Goal: Task Accomplishment & Management: Manage account settings

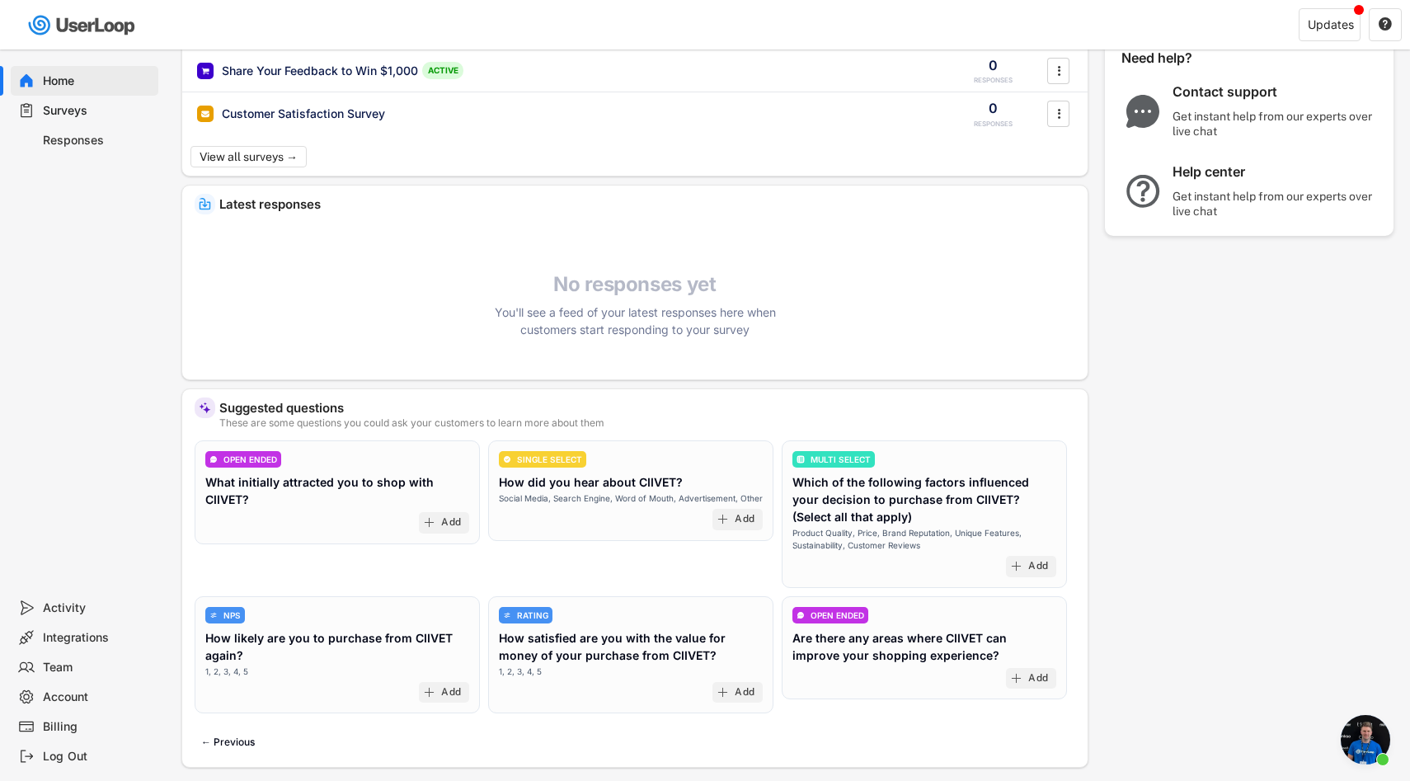
scroll to position [51, 0]
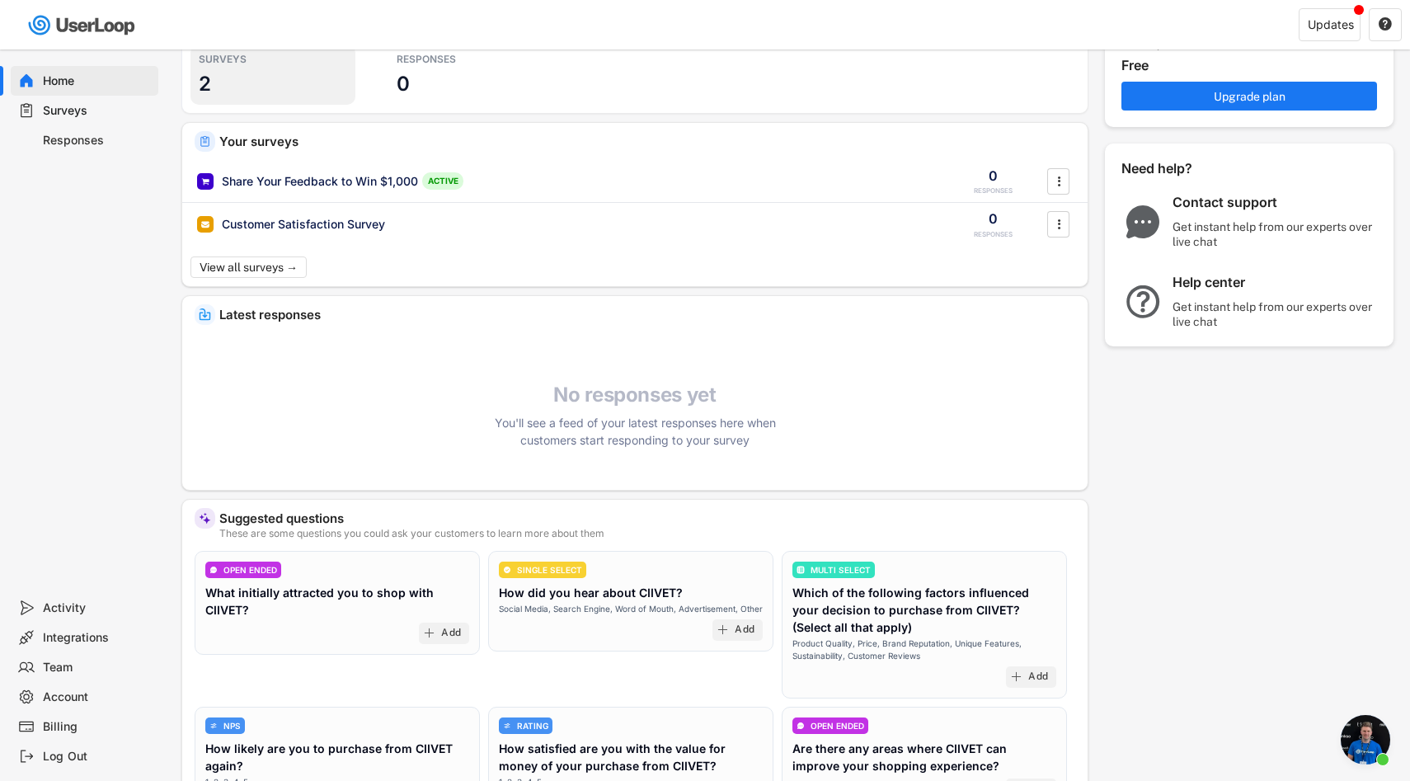
click at [298, 87] on div "SURVEYS 2" at bounding box center [272, 75] width 165 height 60
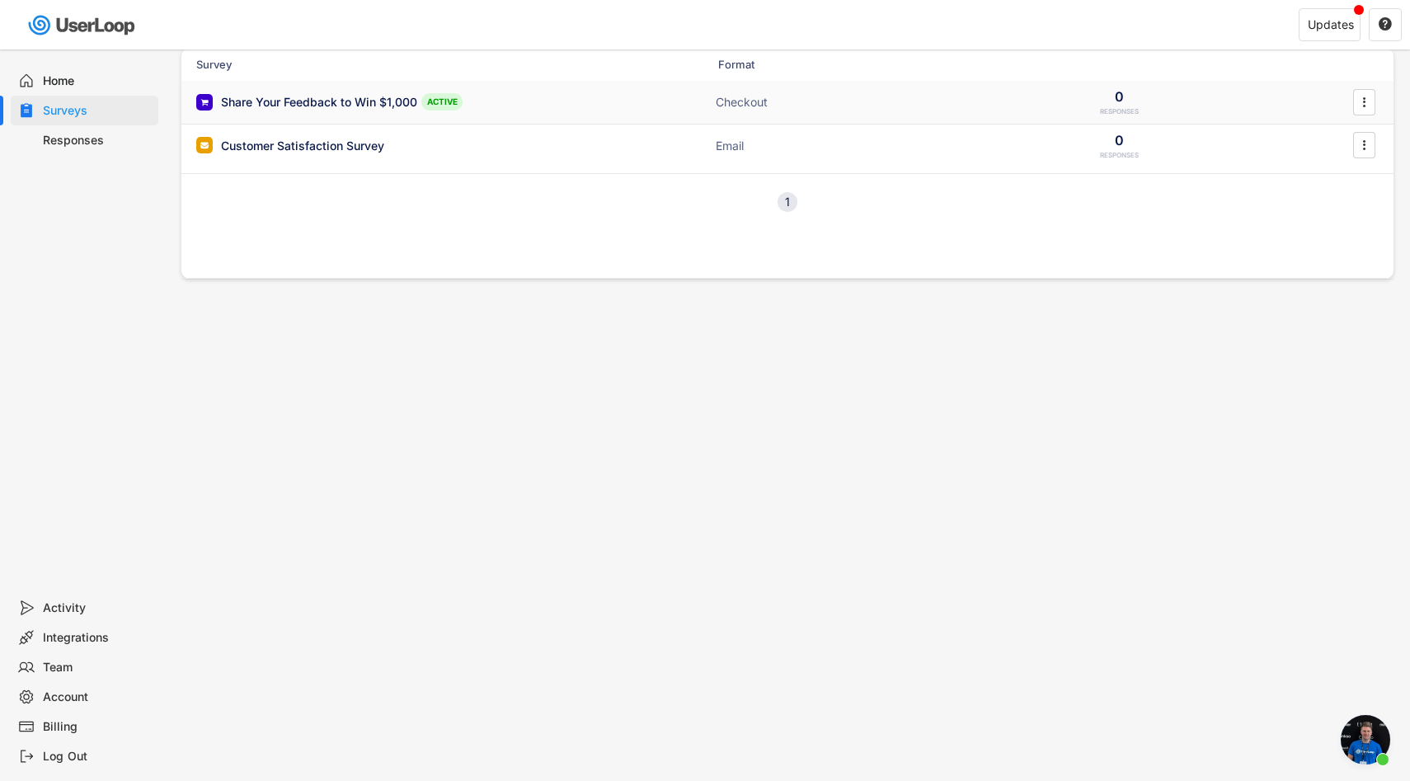
click at [555, 102] on div "Share Your Feedback to Win $1,000 ACTIVE Checkout 0 RESPONSES " at bounding box center [787, 102] width 1212 height 43
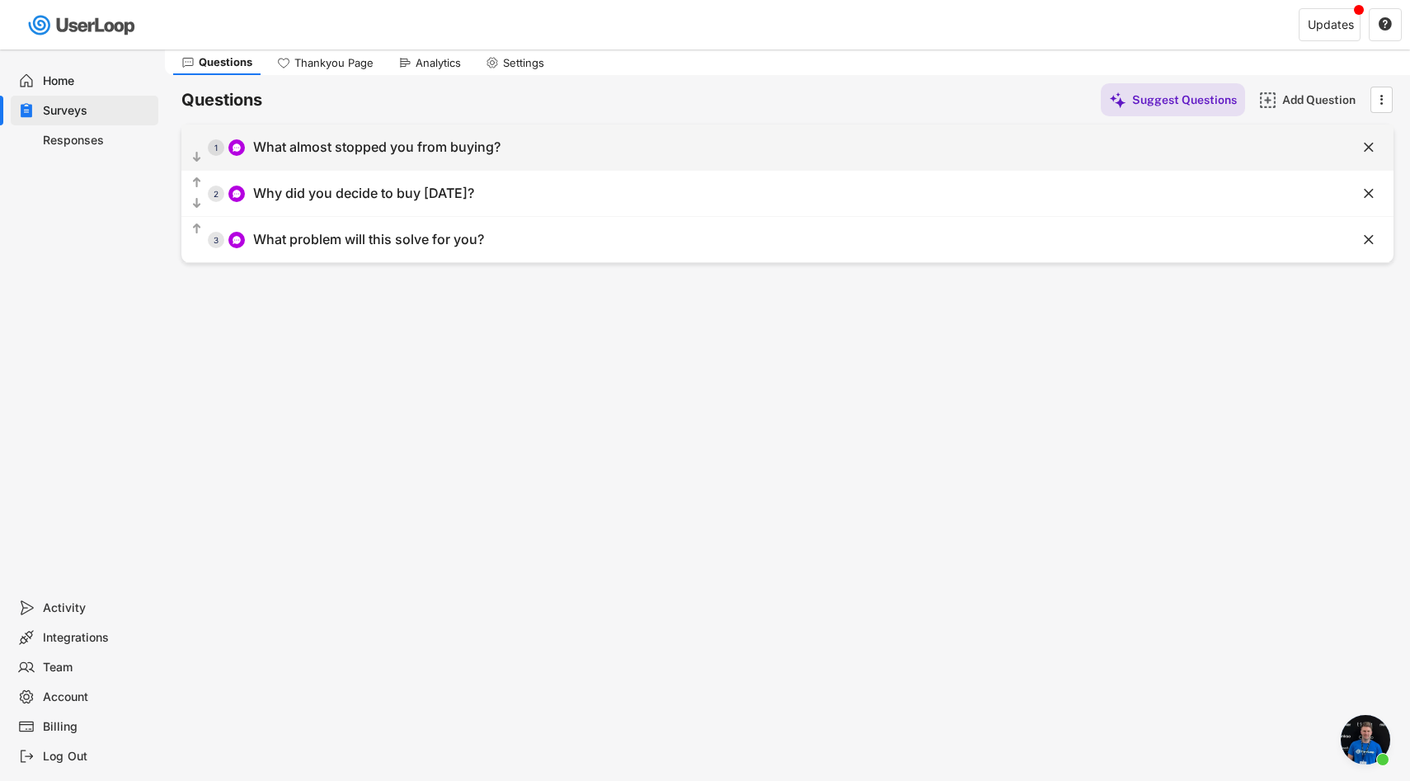
click at [551, 139] on div "  1 What almost stopped you from buying?" at bounding box center [745, 147] width 1129 height 37
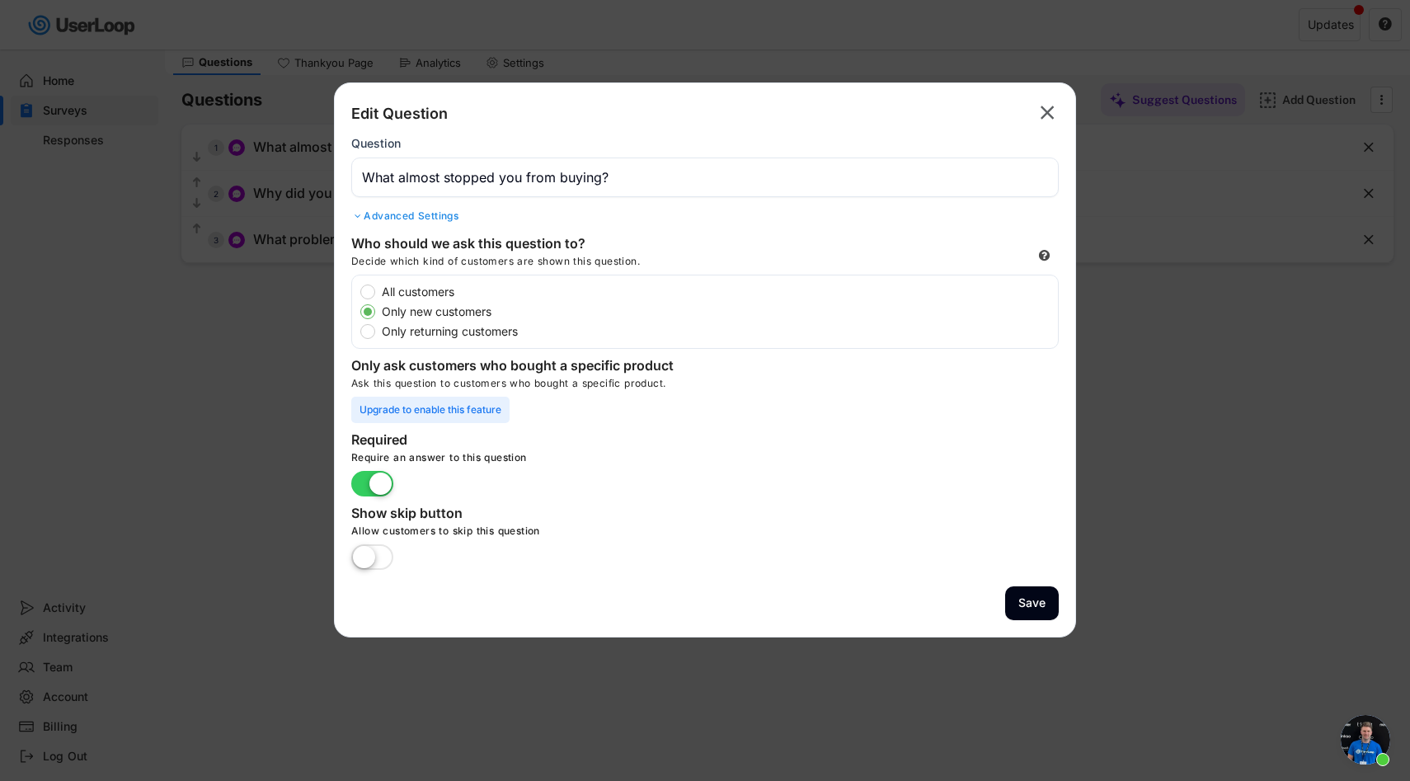
click at [430, 293] on label "All customers" at bounding box center [717, 292] width 681 height 12
click at [359, 293] on input "All customers" at bounding box center [353, 291] width 11 height 11
radio input "true"
click at [1027, 597] on button "Save" at bounding box center [1032, 603] width 54 height 34
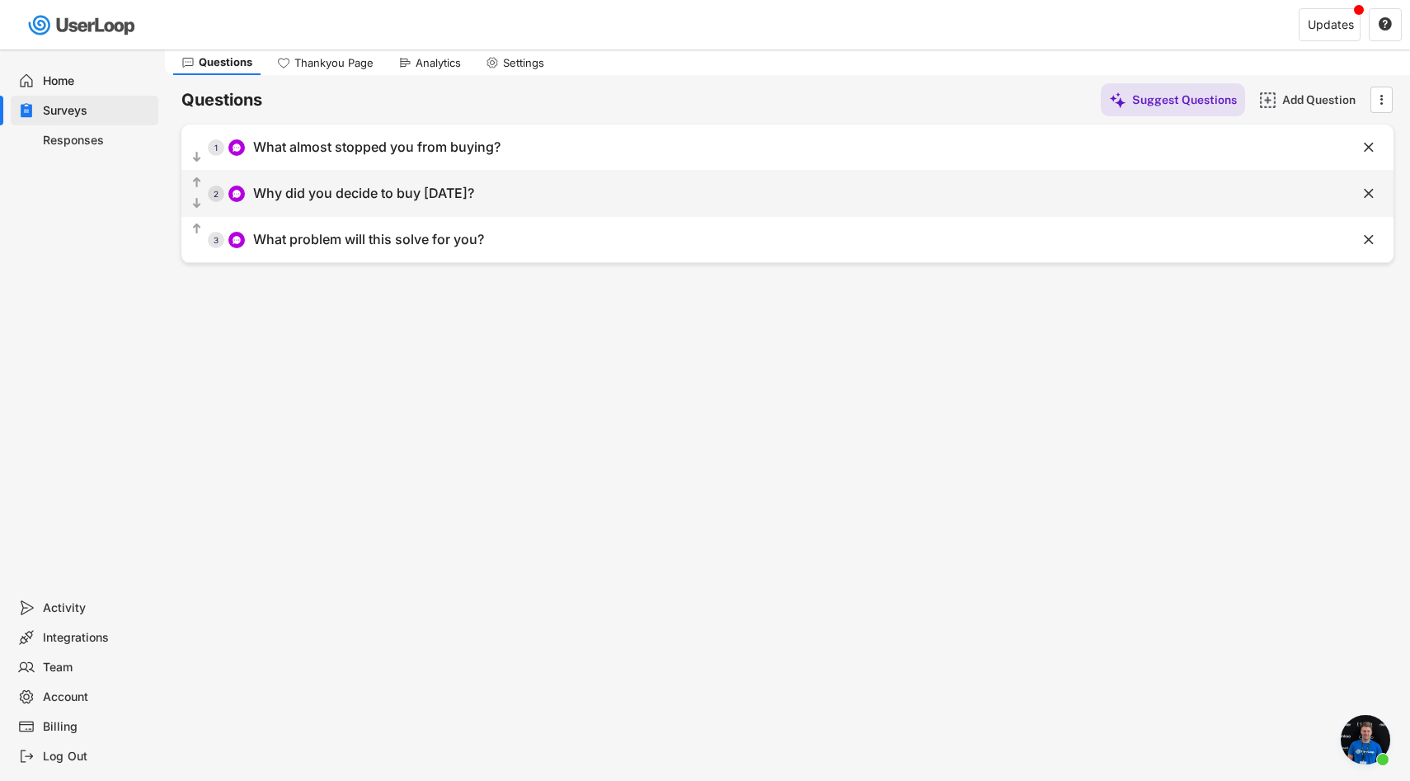
click at [512, 197] on div "  2 Why did you decide to buy [DATE]?" at bounding box center [745, 193] width 1129 height 37
type input "Why did you decide to buy [DATE]?"
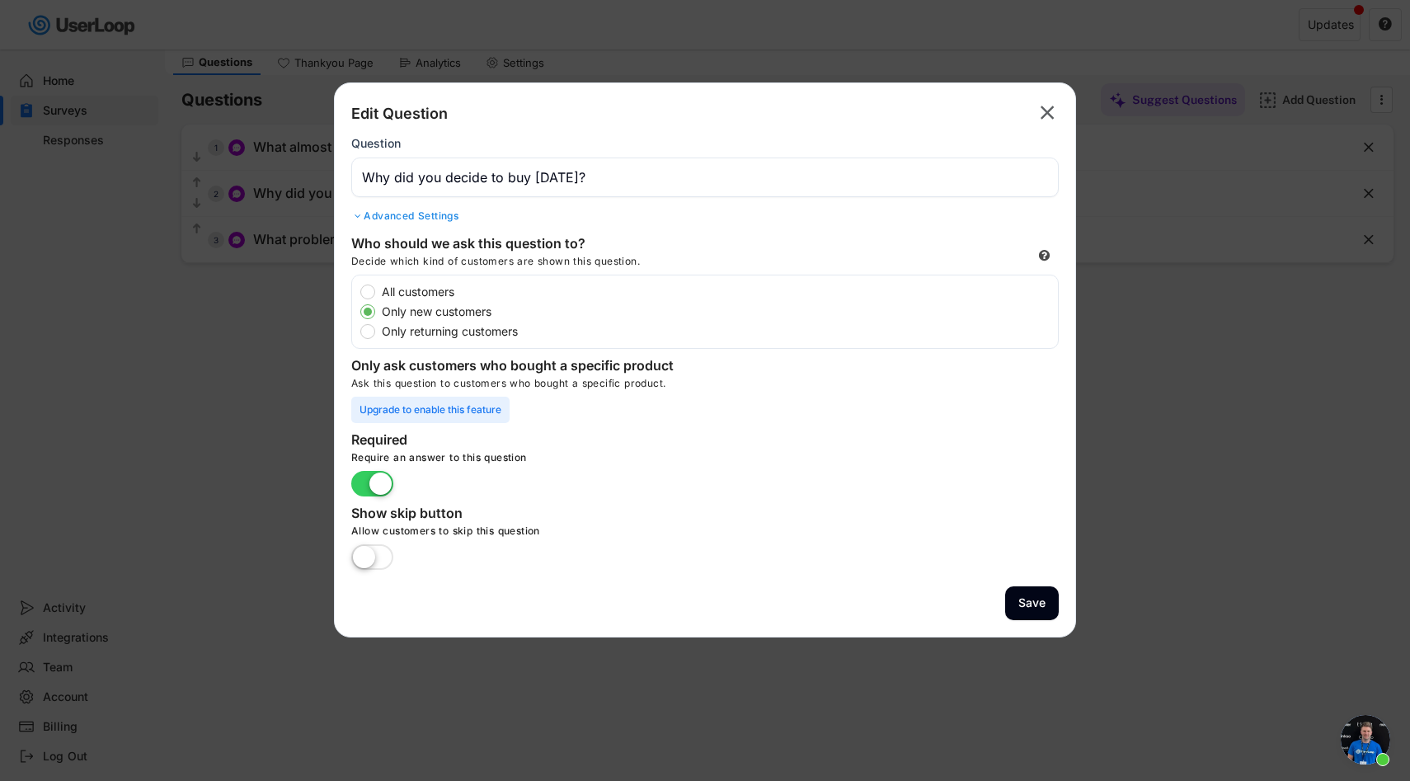
click at [397, 289] on label "All customers" at bounding box center [717, 292] width 681 height 12
click at [359, 289] on input "All customers" at bounding box center [353, 291] width 11 height 11
radio input "true"
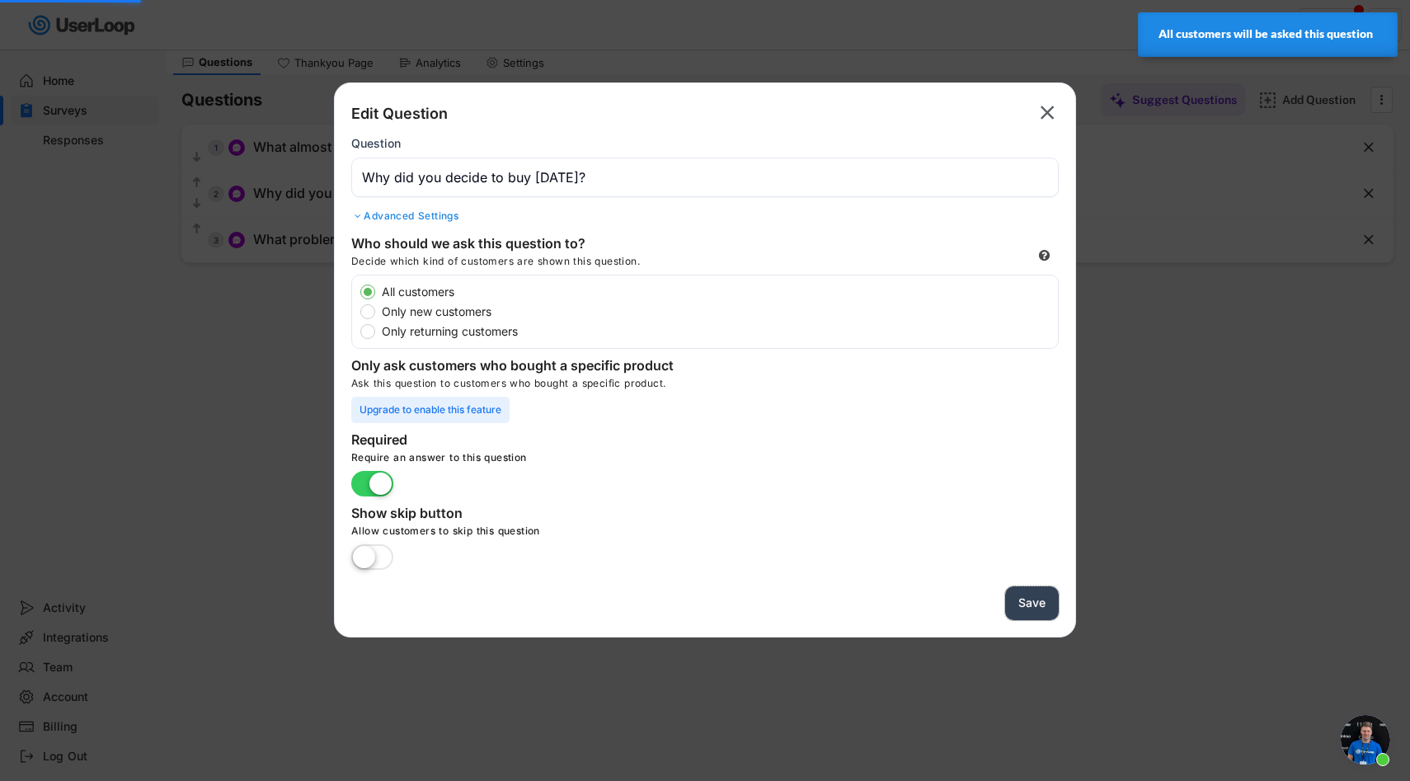
click at [1042, 597] on button "Save" at bounding box center [1032, 603] width 54 height 34
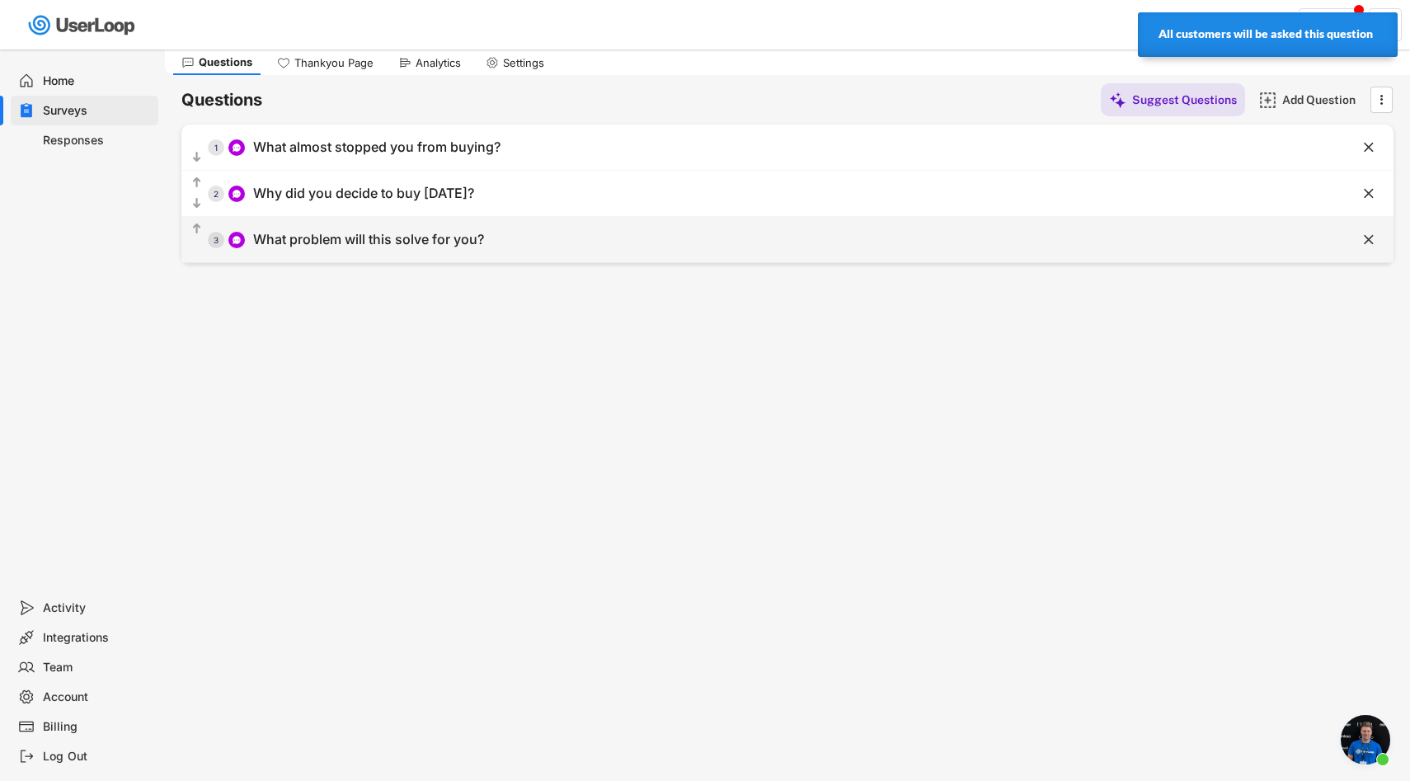
click at [499, 232] on div "  3 What problem will this solve for you?" at bounding box center [745, 239] width 1129 height 37
type input "What problem will this solve for you?"
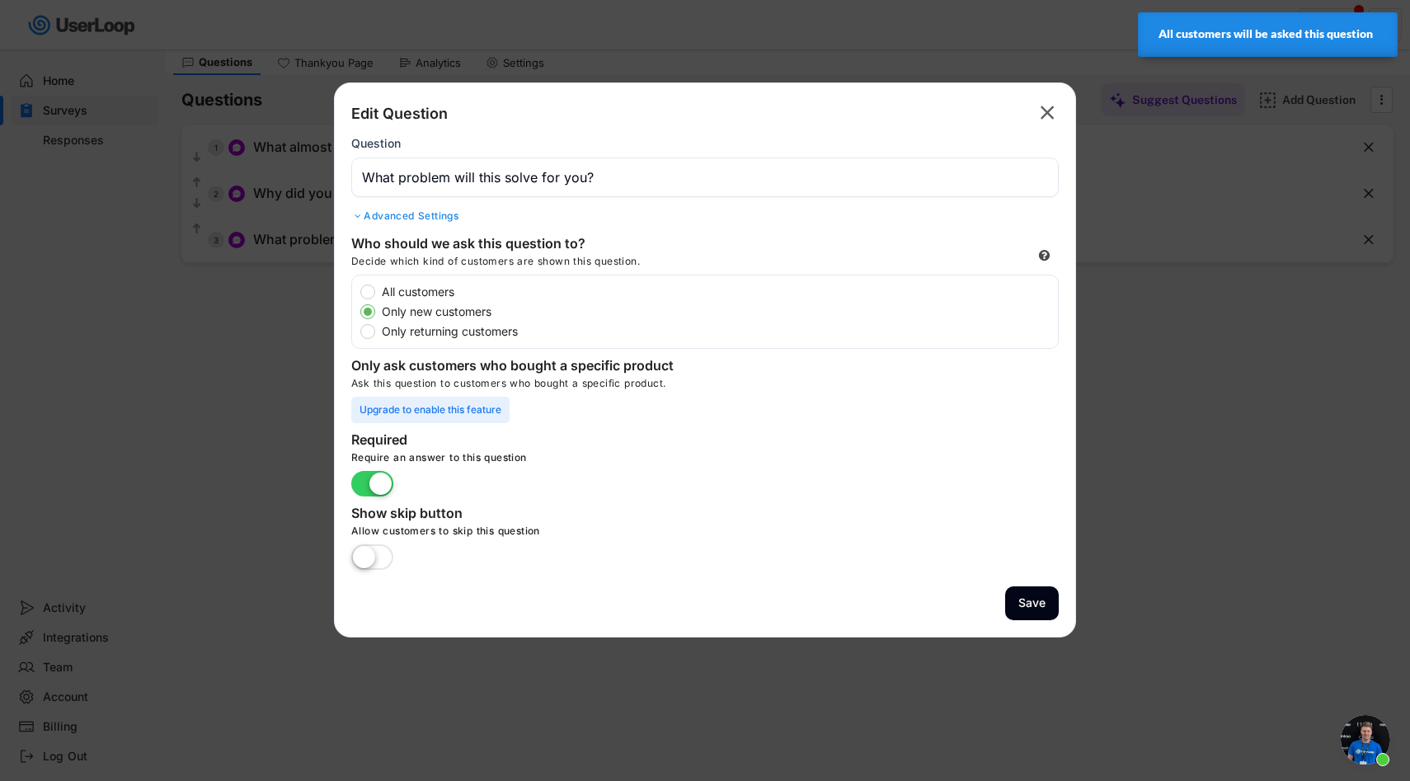
click at [387, 290] on label "All customers" at bounding box center [717, 292] width 681 height 12
click at [359, 290] on input "All customers" at bounding box center [353, 291] width 11 height 11
radio input "true"
click at [1035, 598] on button "Save" at bounding box center [1032, 603] width 54 height 34
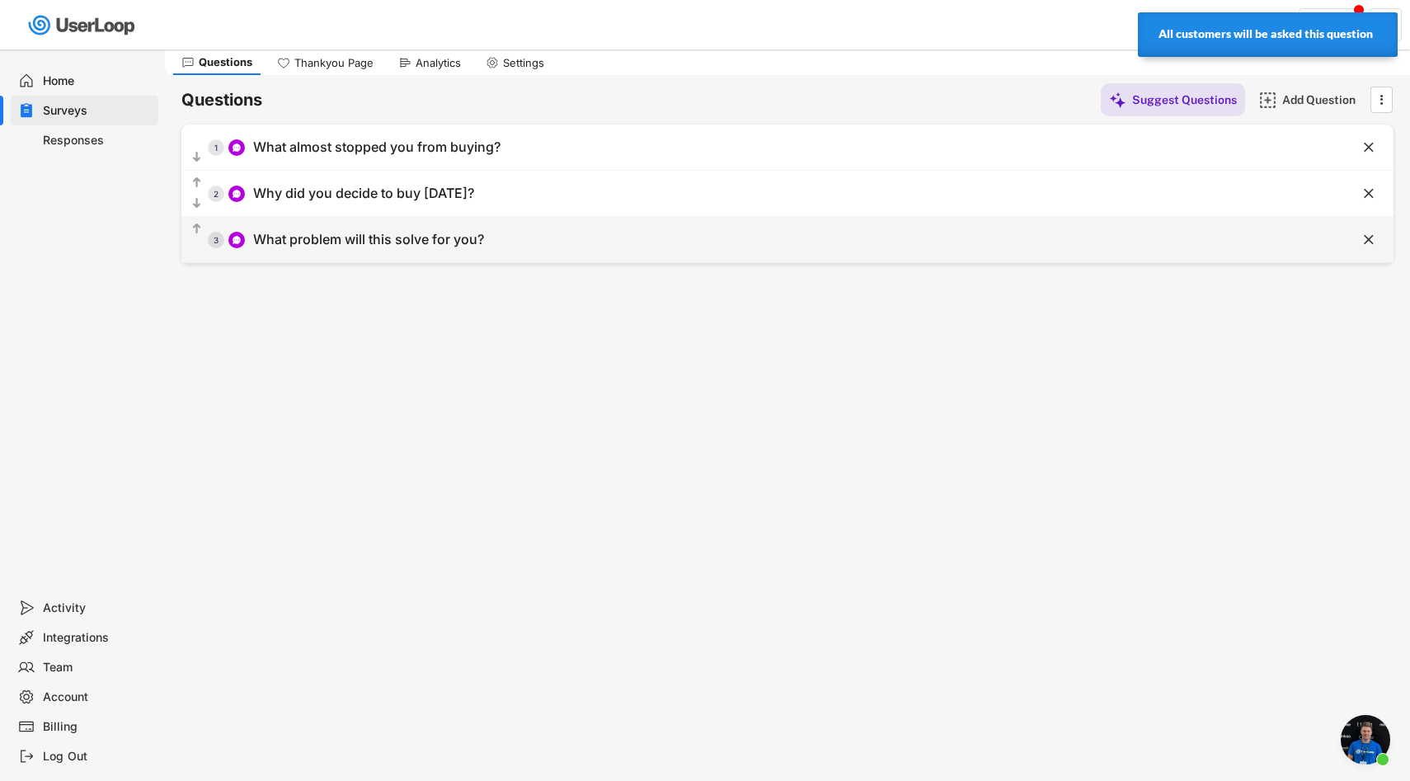
click at [508, 236] on div "  3 What problem will this solve for you?" at bounding box center [745, 239] width 1129 height 37
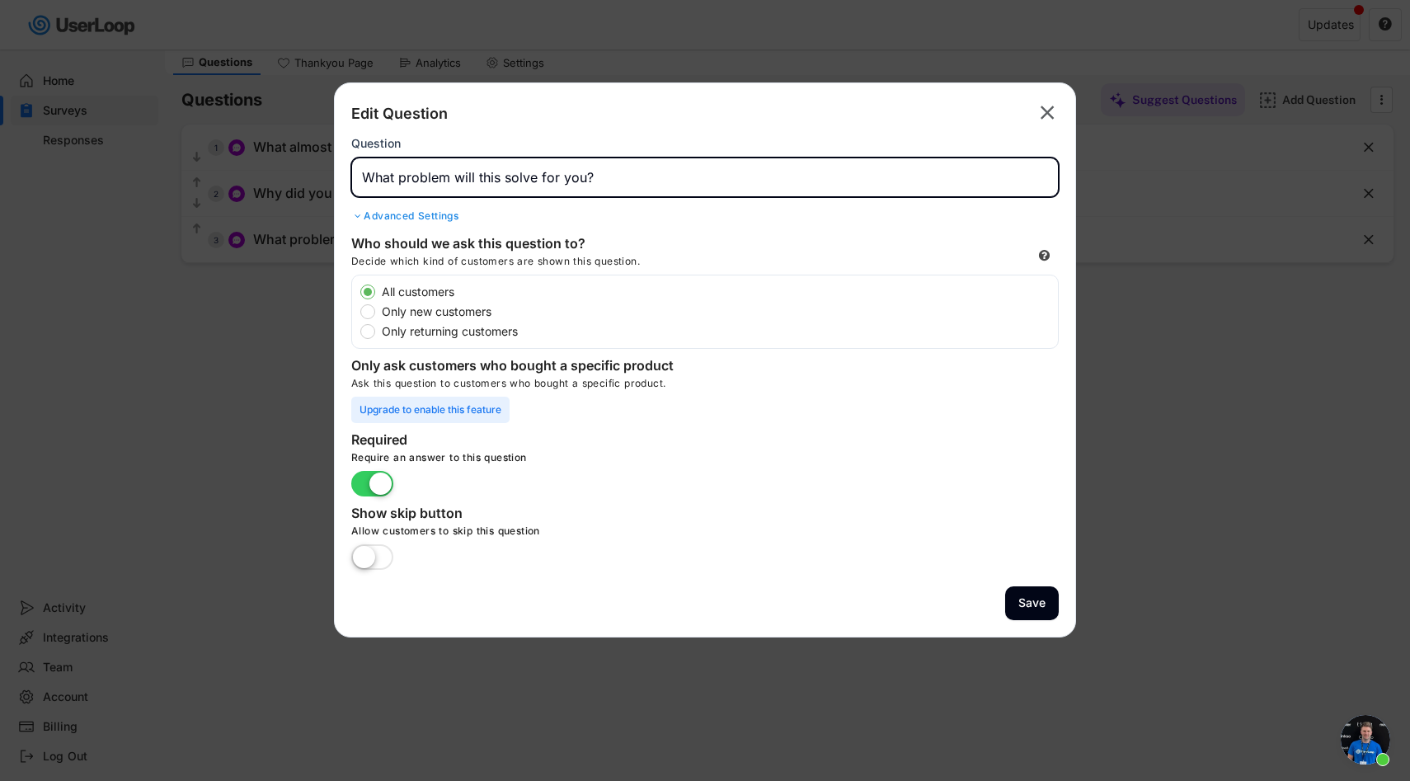
click at [375, 182] on input "input" at bounding box center [704, 177] width 707 height 40
type input "How will this purcha problem will this solve for you?"
click at [1063, 102] on div "Edit Question  Question Advanced Settings Who should we ask this question to? …" at bounding box center [705, 359] width 742 height 555
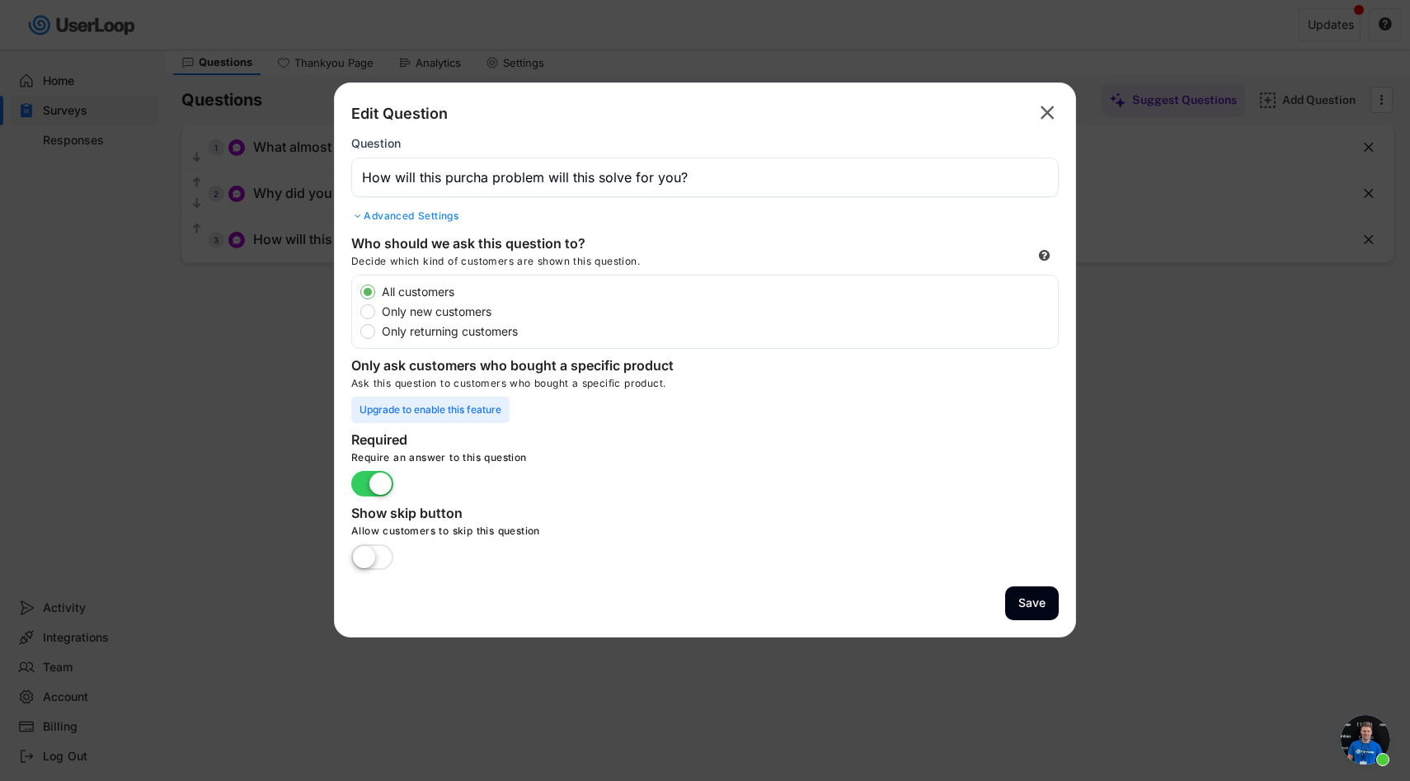
click at [1059, 105] on div "Edit Question  Question Advanced Settings Who should we ask this question to? …" at bounding box center [705, 359] width 742 height 555
click at [1051, 109] on text "" at bounding box center [1047, 113] width 14 height 24
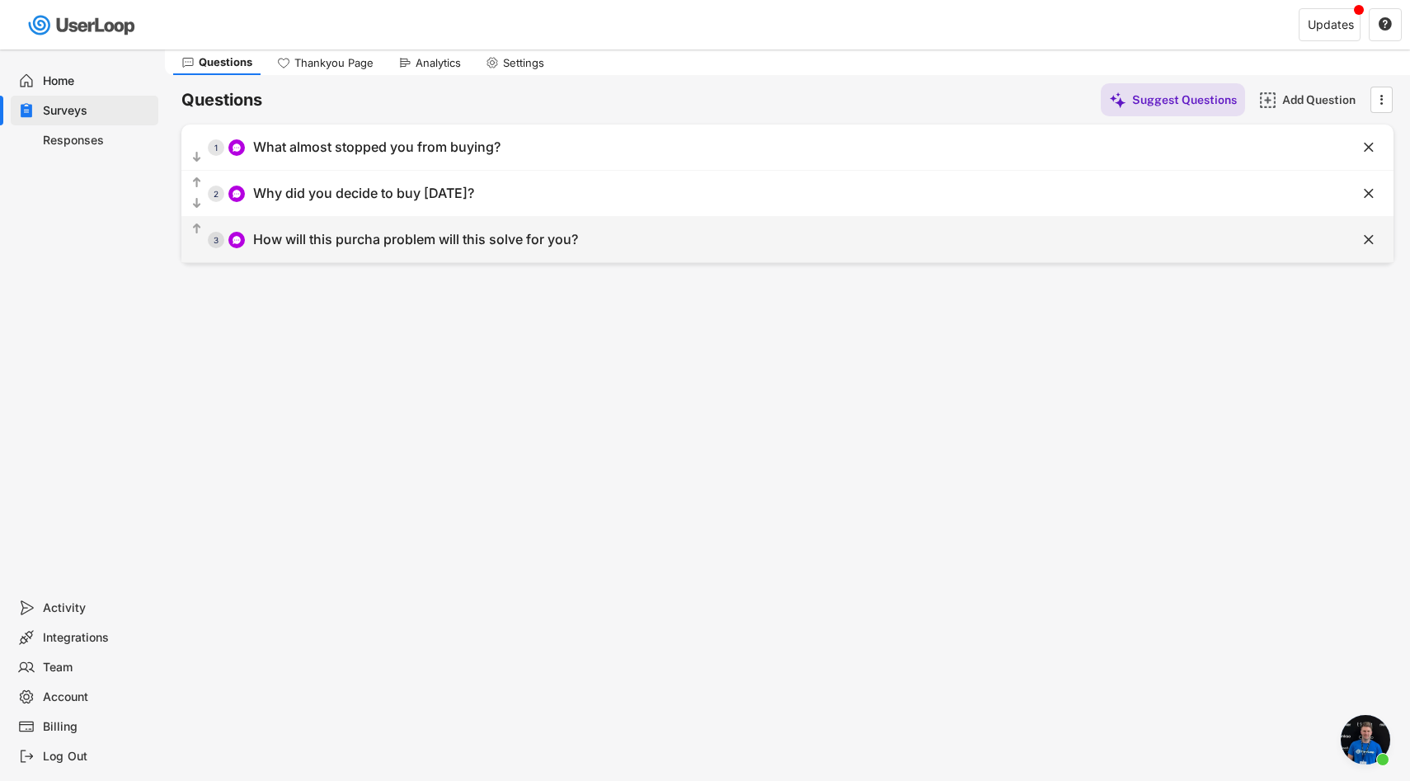
click at [557, 241] on div "How will this purcha problem will this solve for you?" at bounding box center [415, 239] width 325 height 17
type input "How will this purcha problem will this solve for you?"
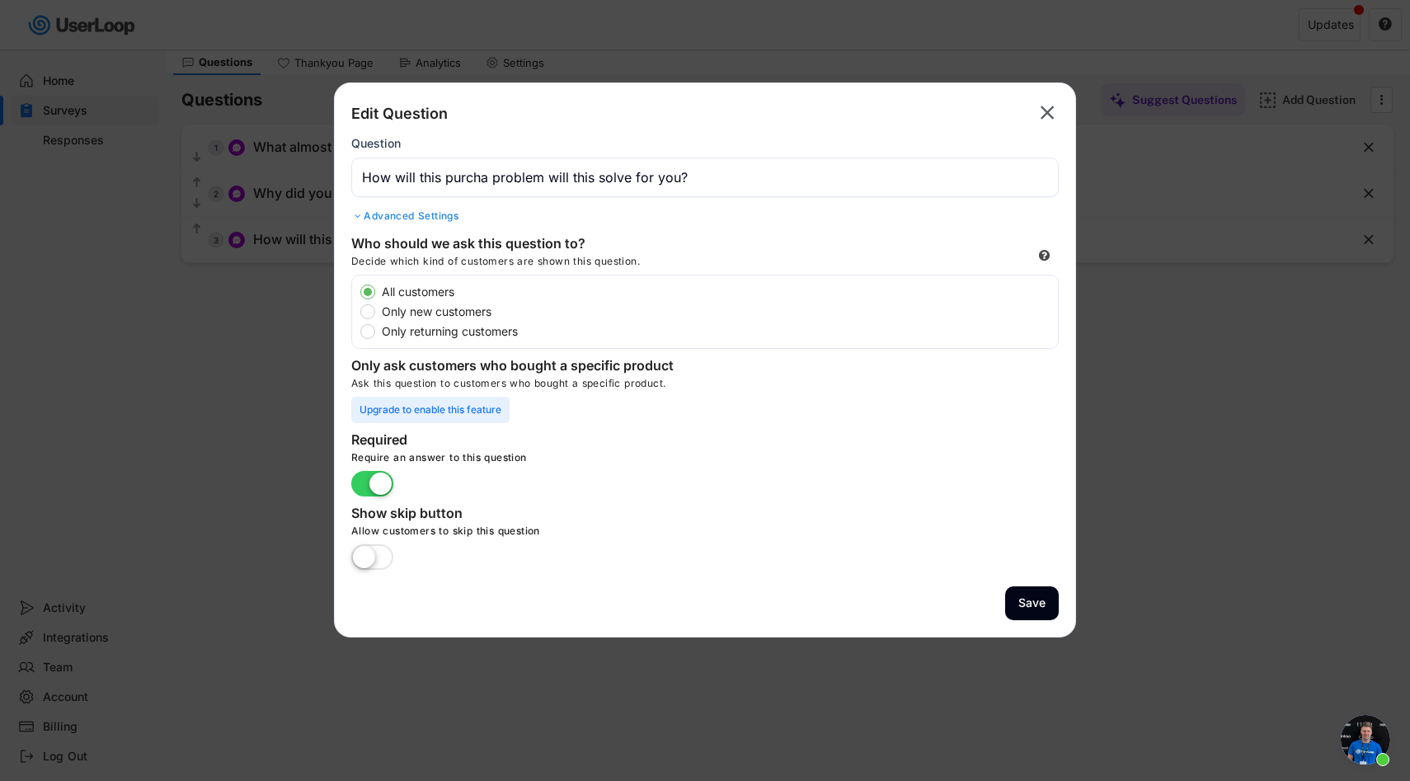
click at [506, 180] on input "input" at bounding box center [704, 177] width 707 height 40
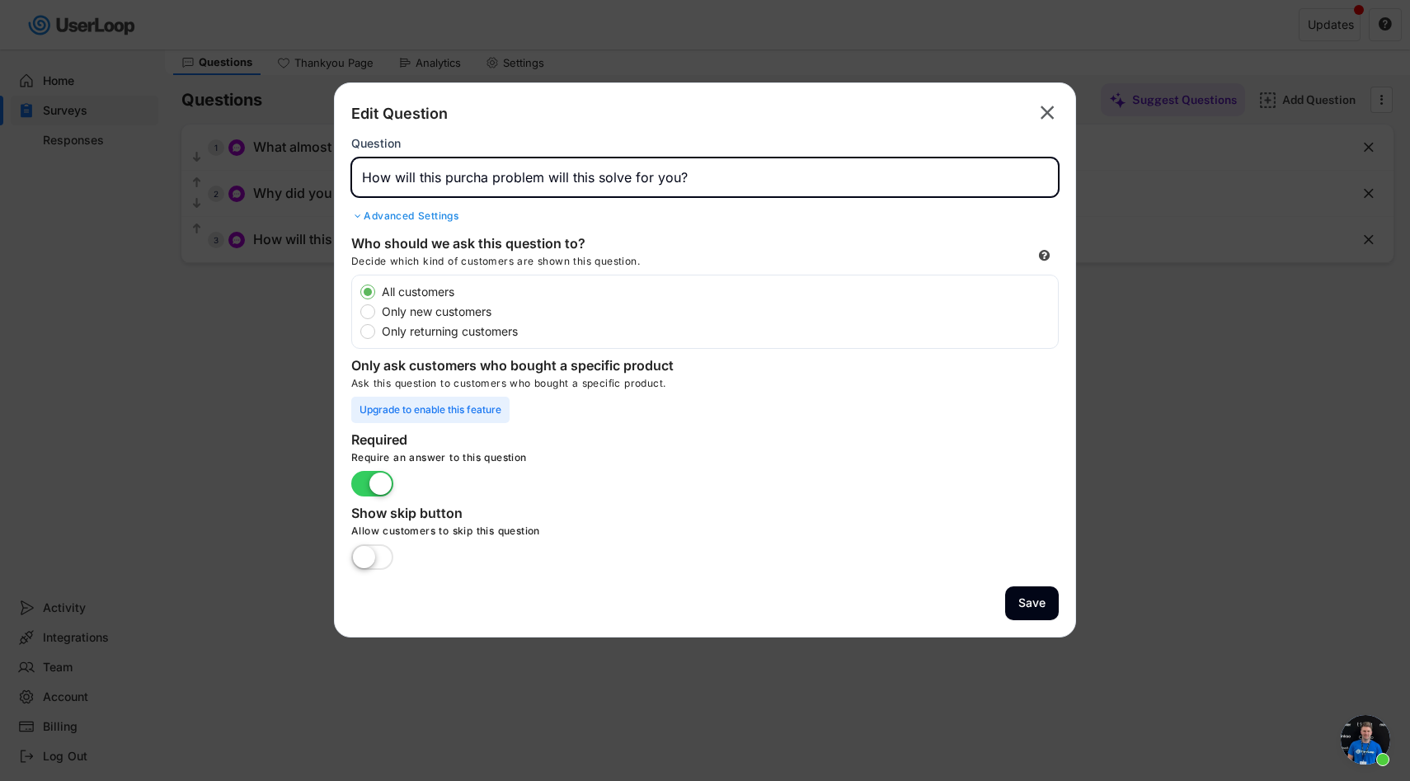
click at [506, 180] on input "input" at bounding box center [704, 177] width 707 height 40
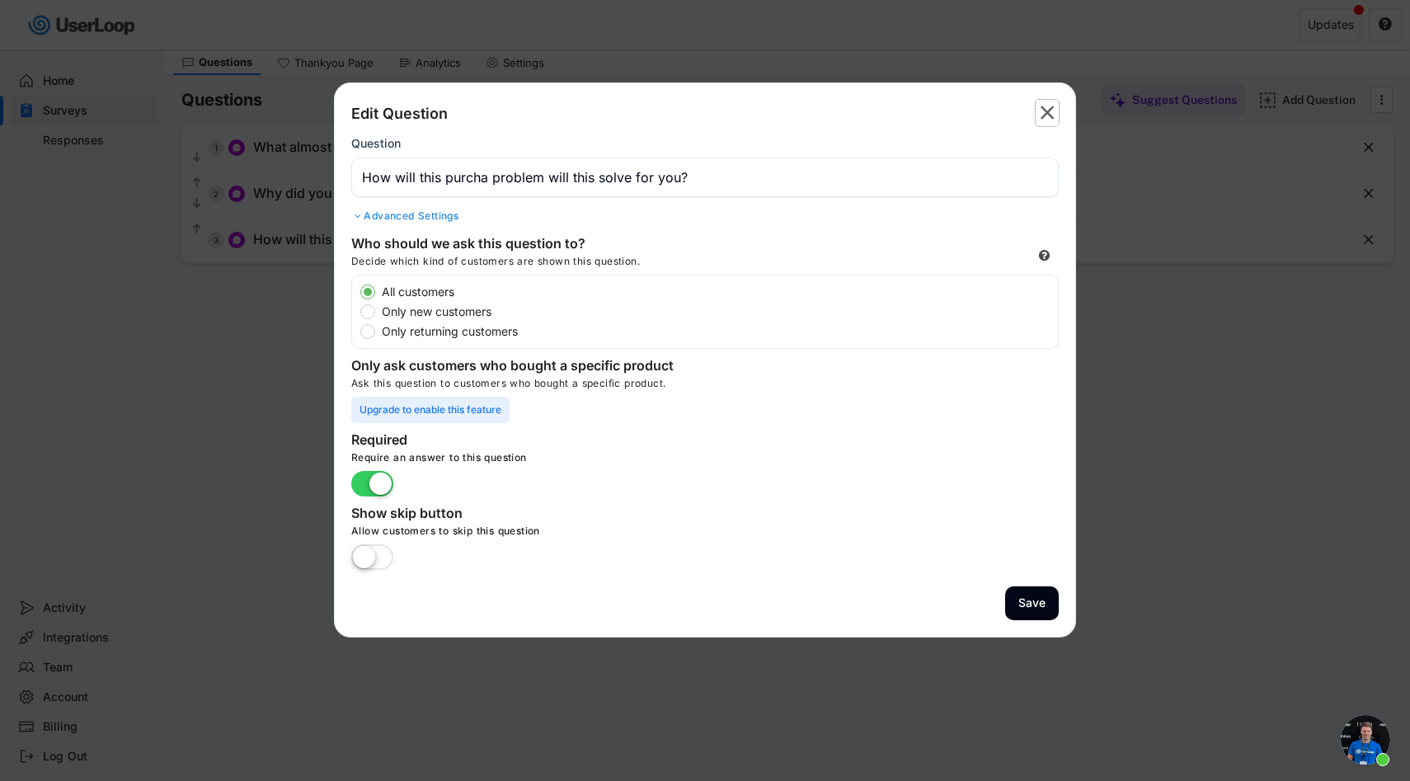
click at [1049, 111] on text "" at bounding box center [1047, 113] width 14 height 24
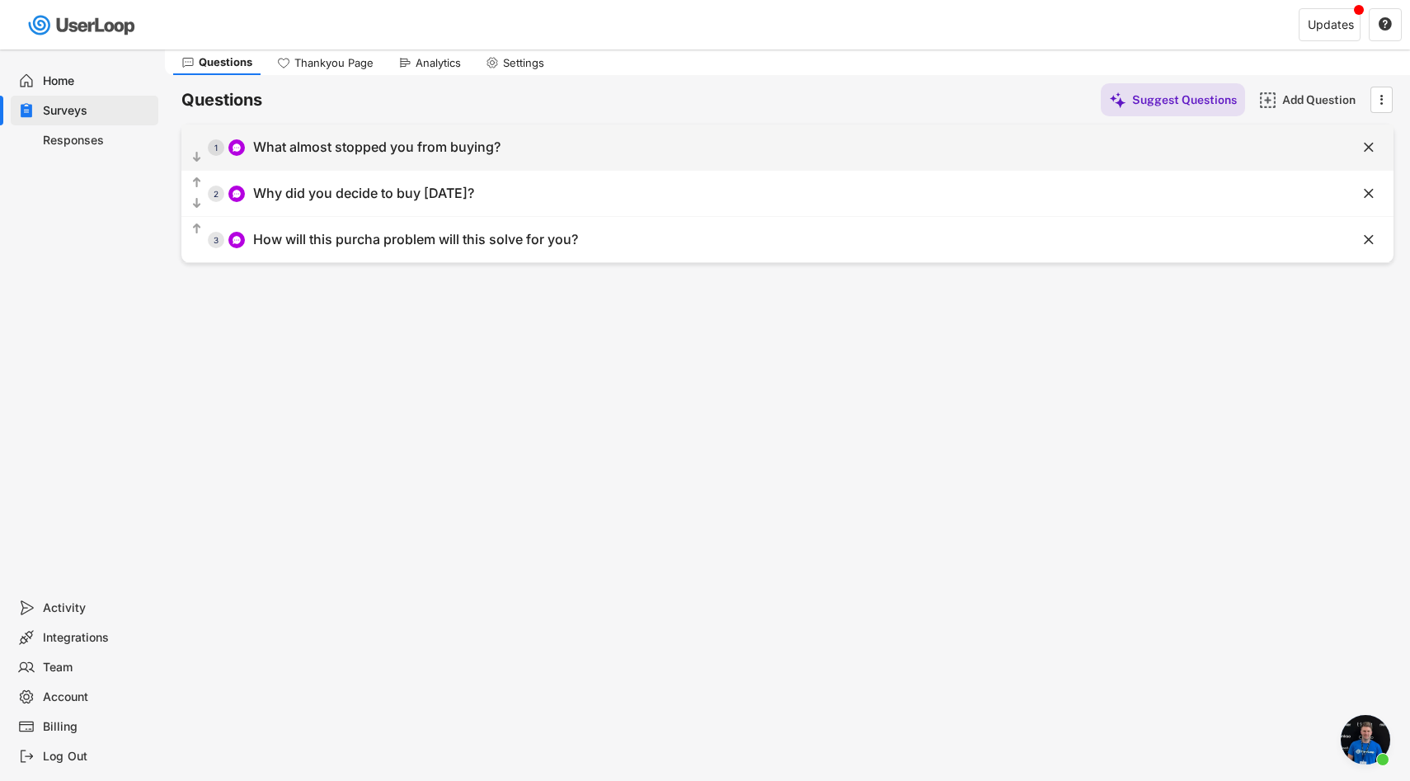
click at [490, 136] on div "  1 What almost stopped you from buying?" at bounding box center [745, 147] width 1129 height 37
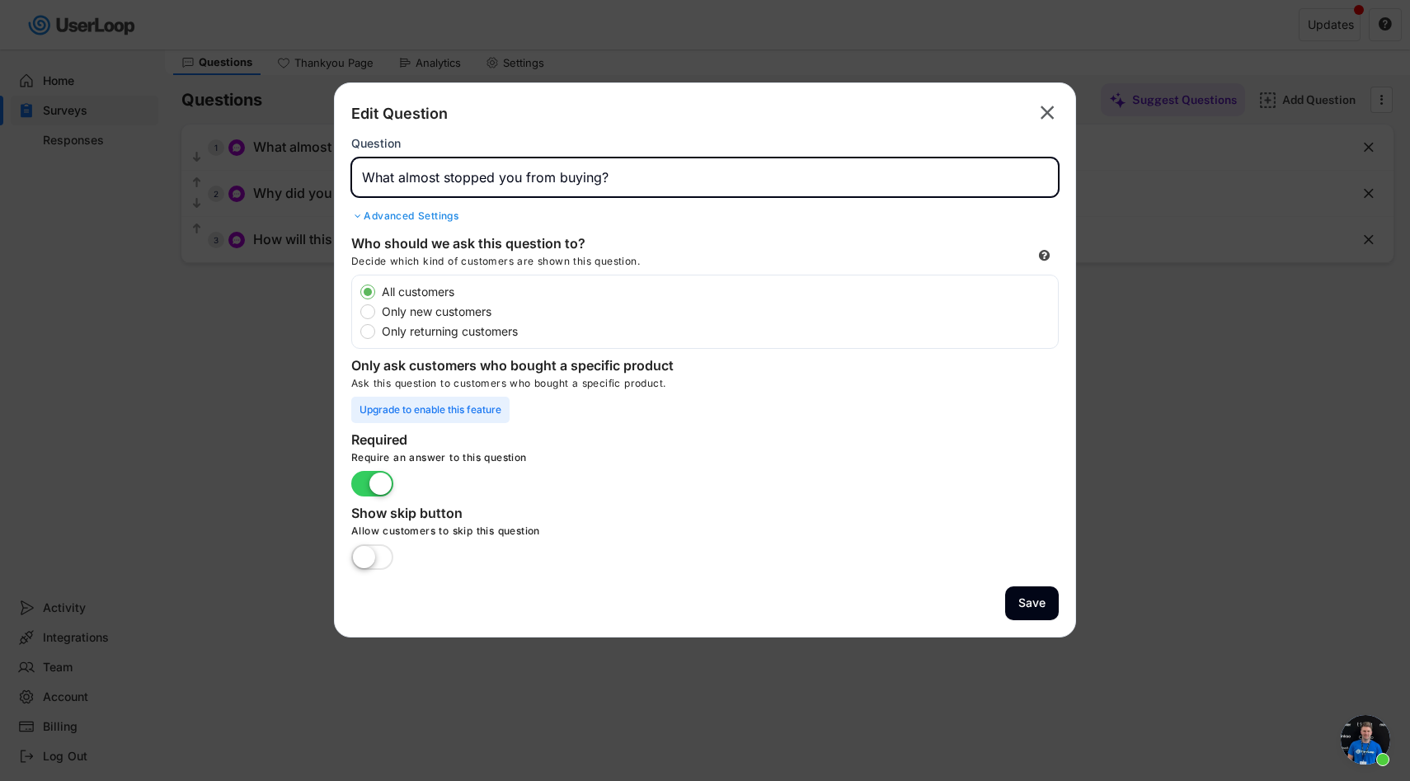
click at [603, 182] on input "input" at bounding box center [704, 177] width 707 height 40
click at [597, 175] on input "input" at bounding box center [704, 177] width 707 height 40
type input "What almost stopped you from buying [DATE]?"
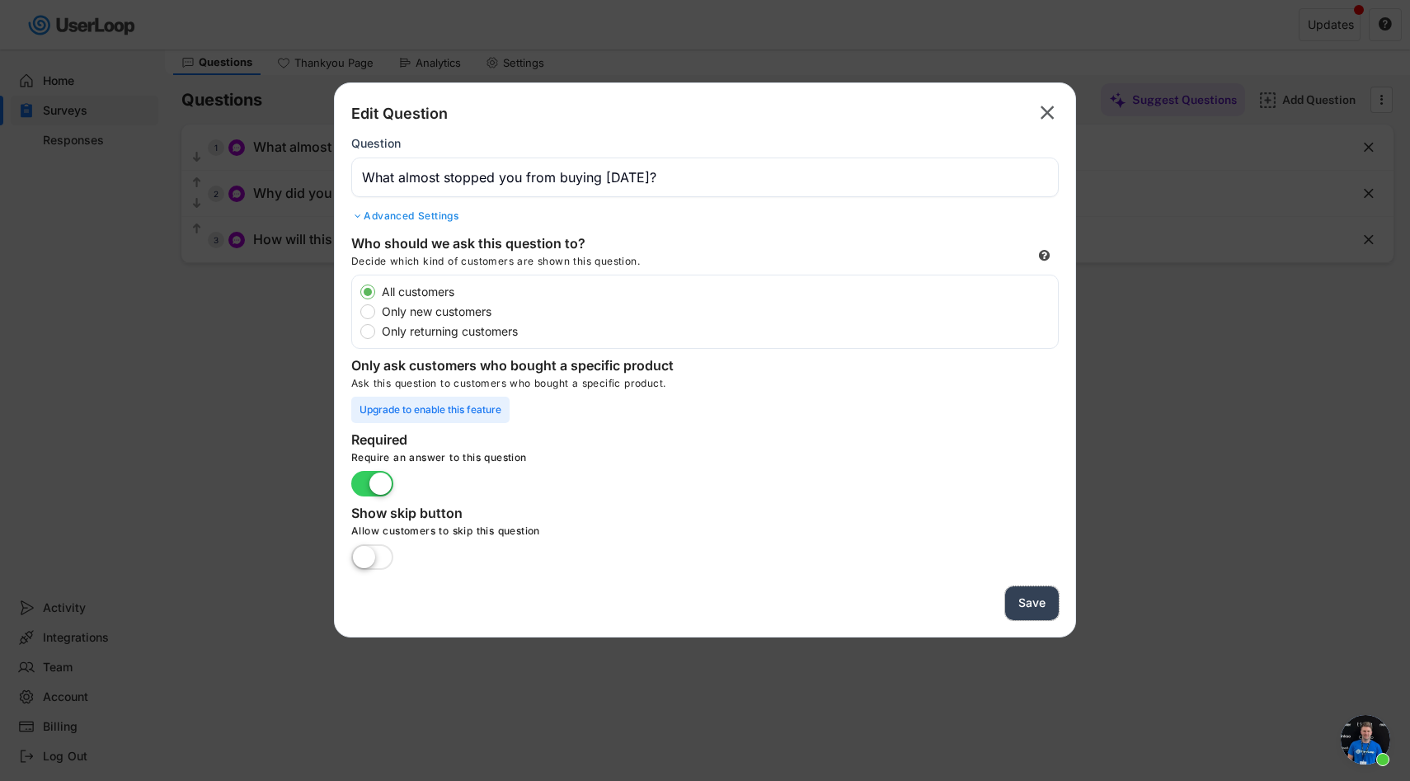
click at [1031, 604] on button "Save" at bounding box center [1032, 603] width 54 height 34
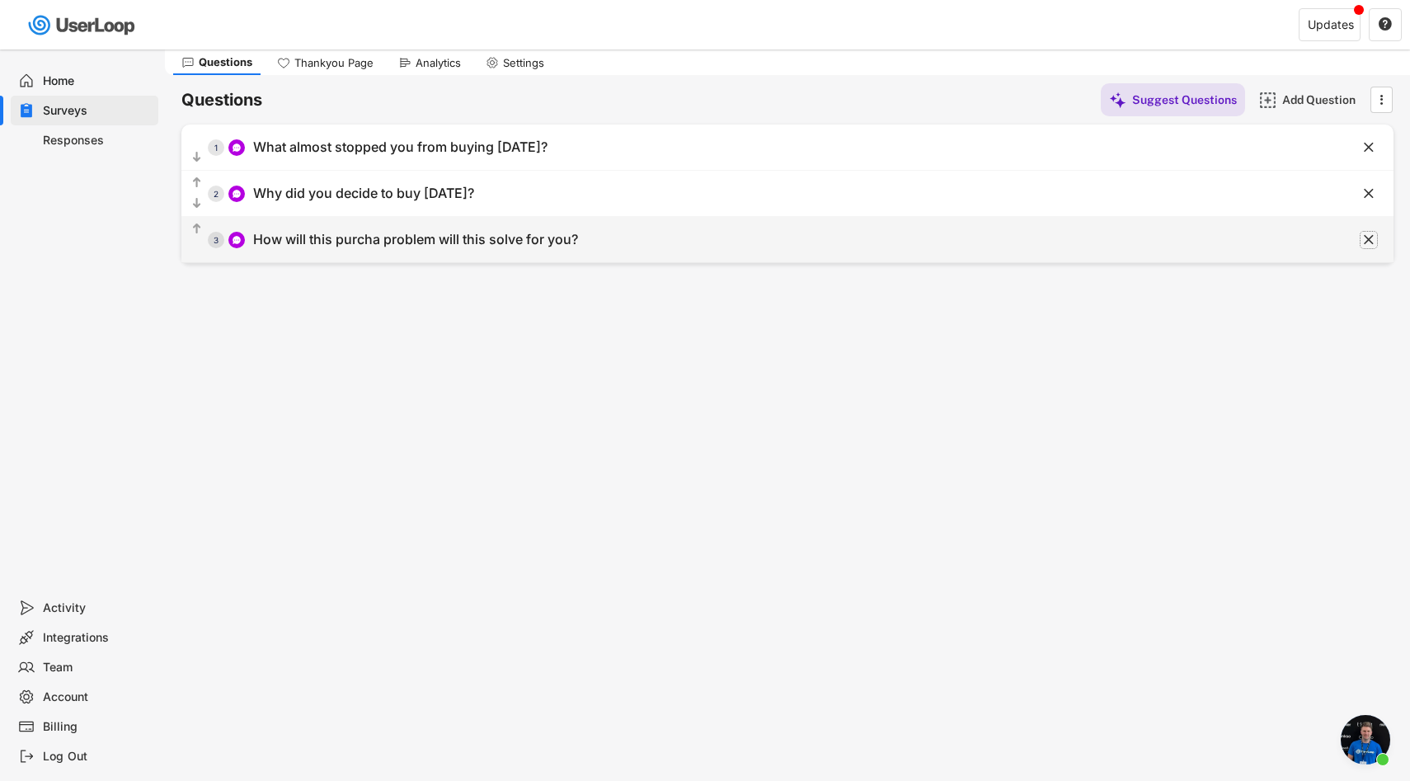
click at [1371, 238] on text "" at bounding box center [1368, 239] width 10 height 17
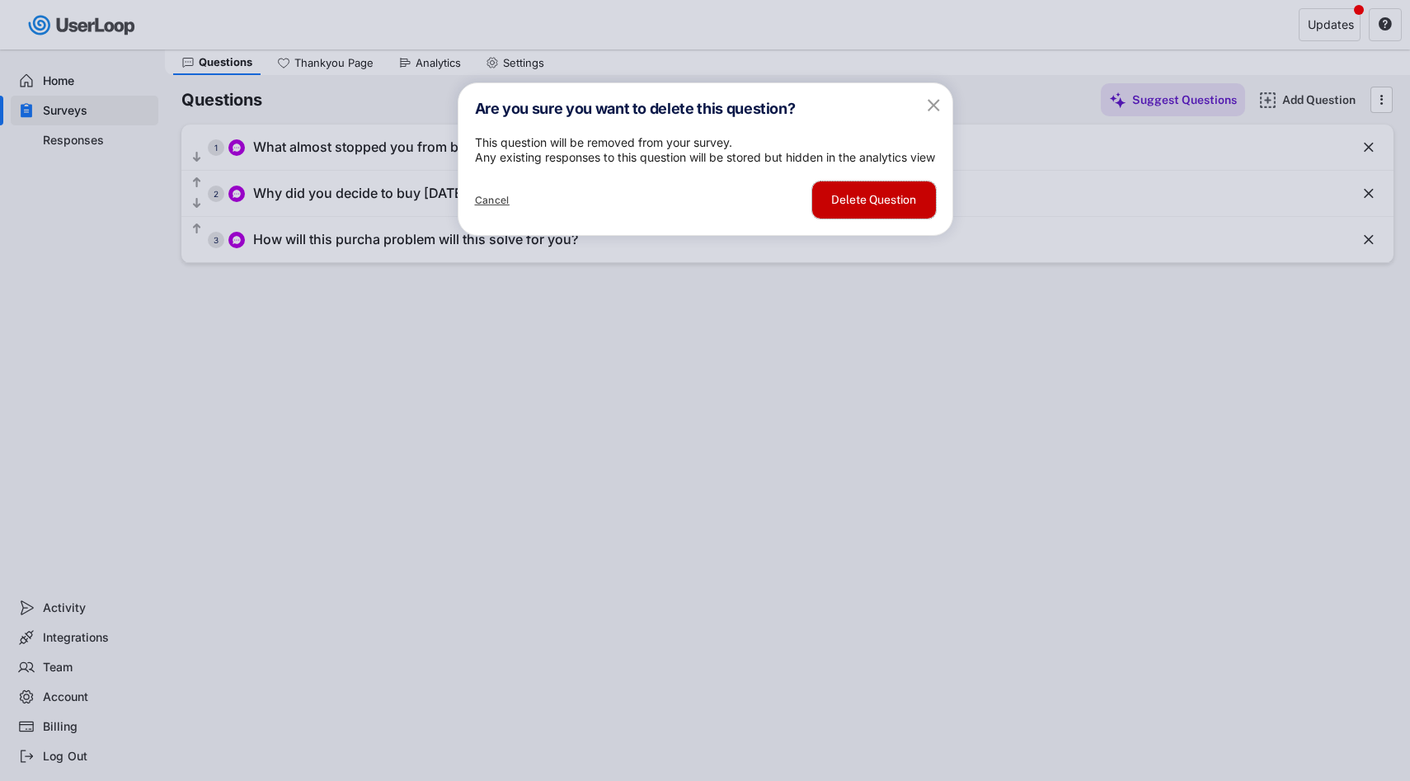
click at [899, 218] on button "Delete Question" at bounding box center [874, 199] width 124 height 37
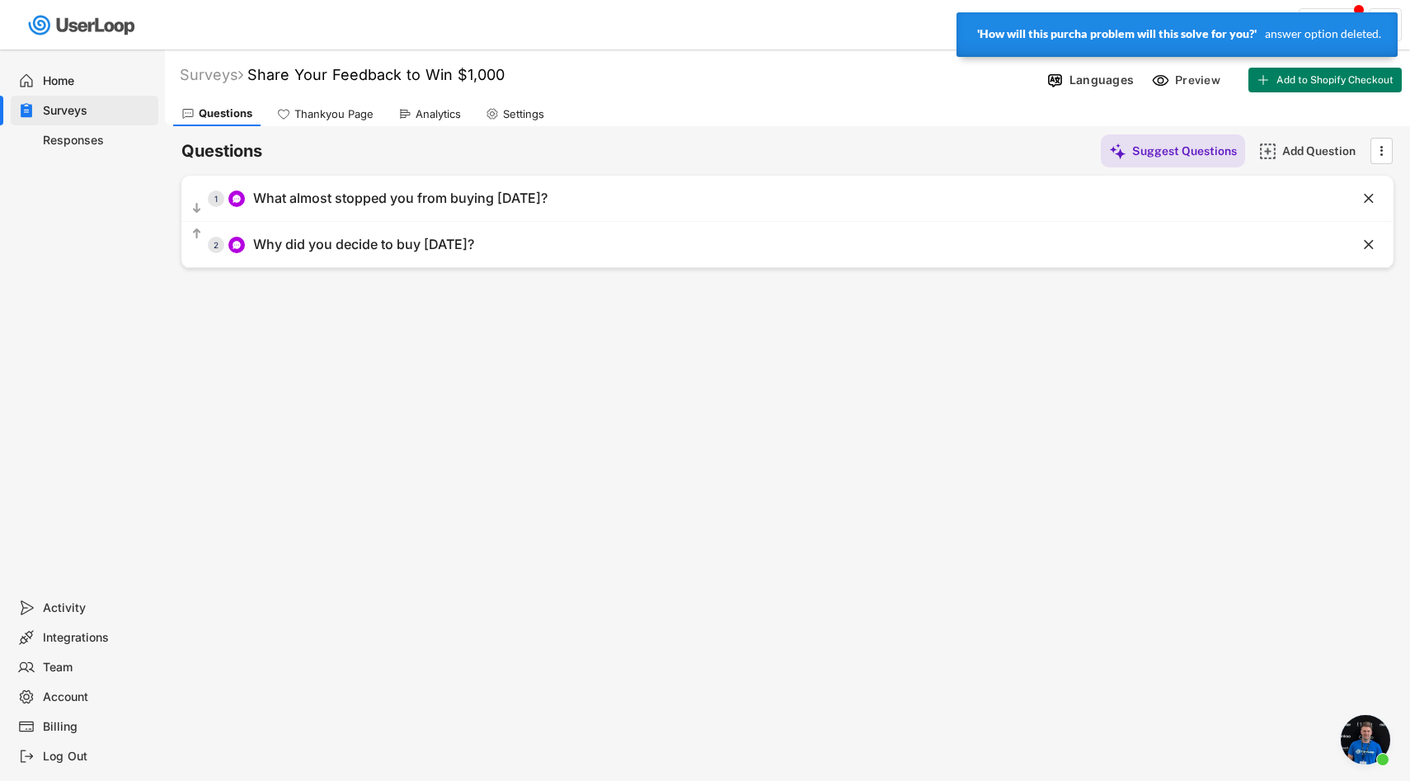
click at [312, 118] on div "Thankyou Page" at bounding box center [333, 114] width 79 height 14
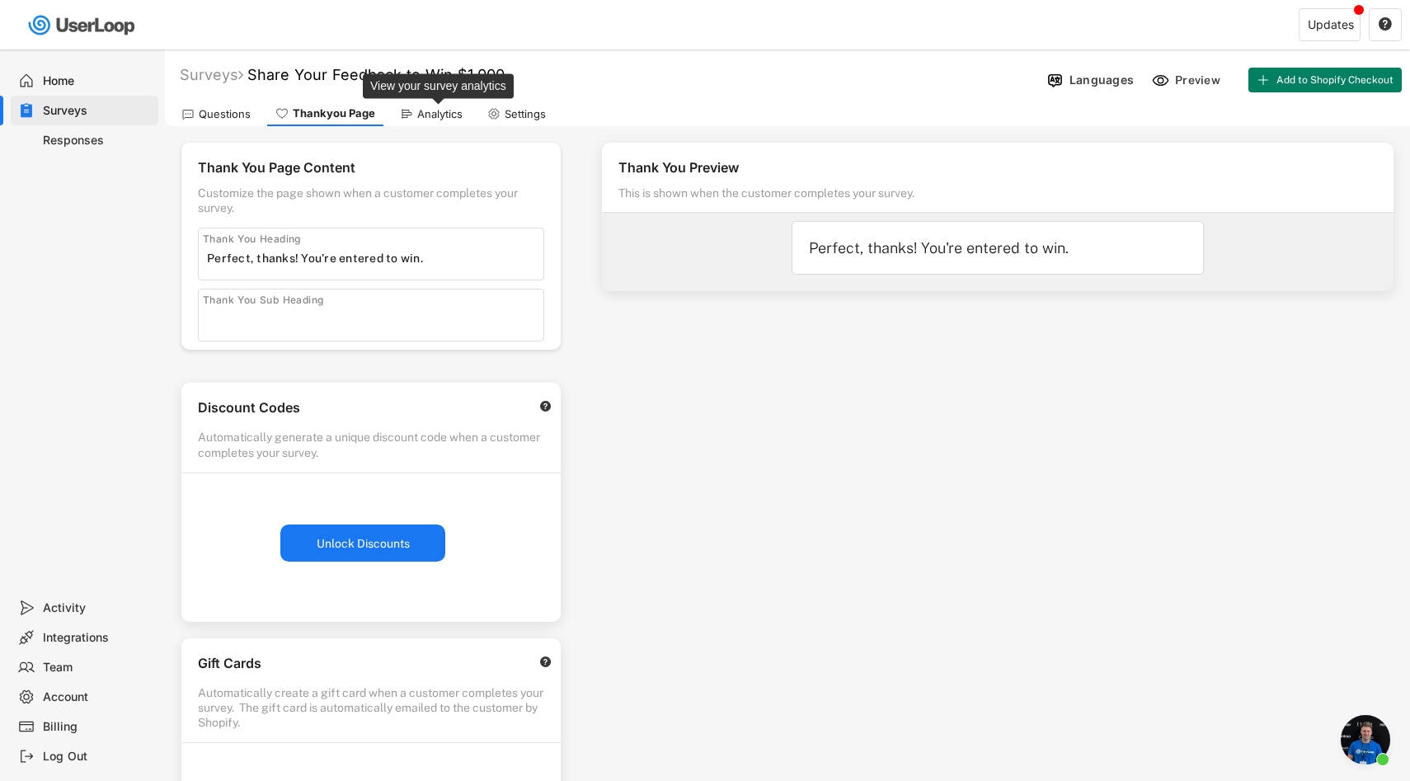
click at [425, 113] on div "Analytics" at bounding box center [439, 114] width 45 height 14
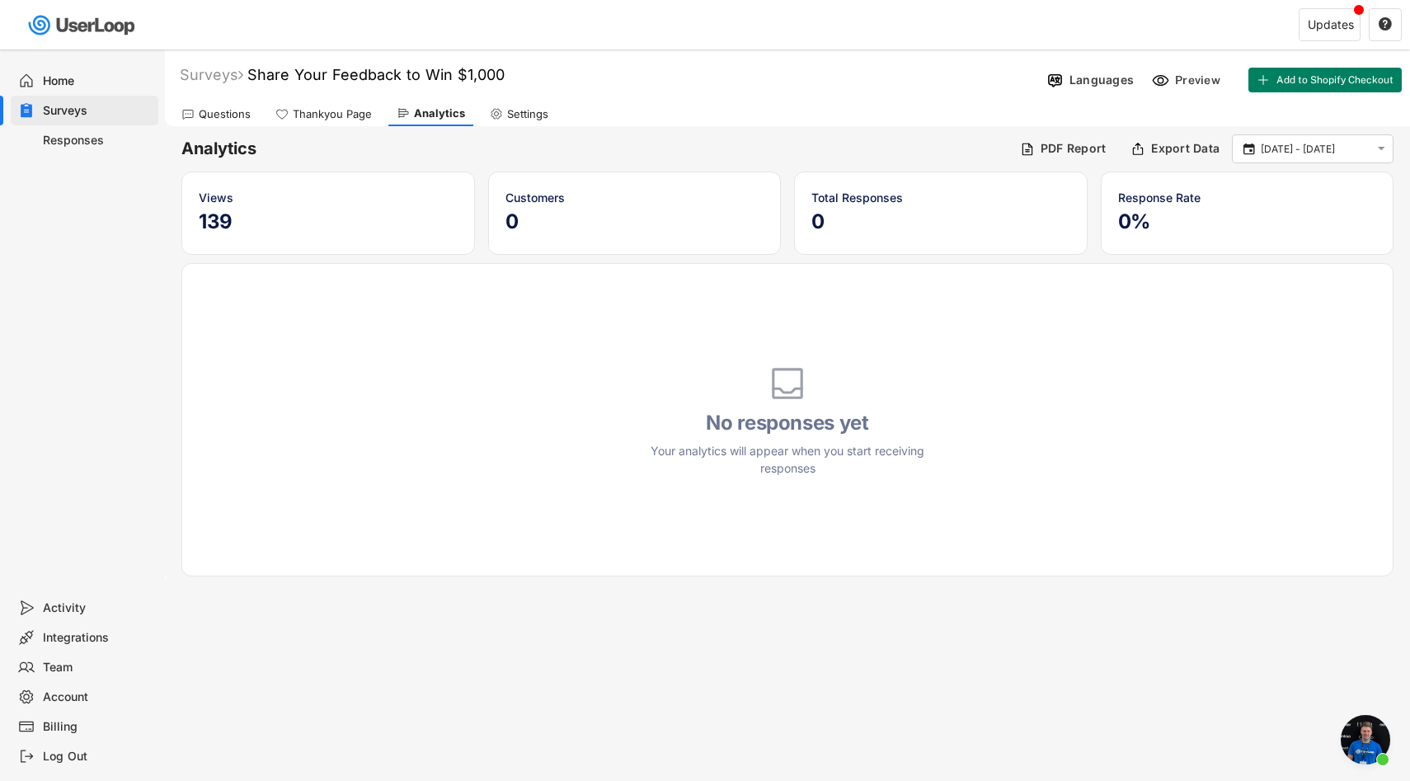
click at [523, 114] on div "Settings" at bounding box center [527, 114] width 41 height 14
select select ""daily""
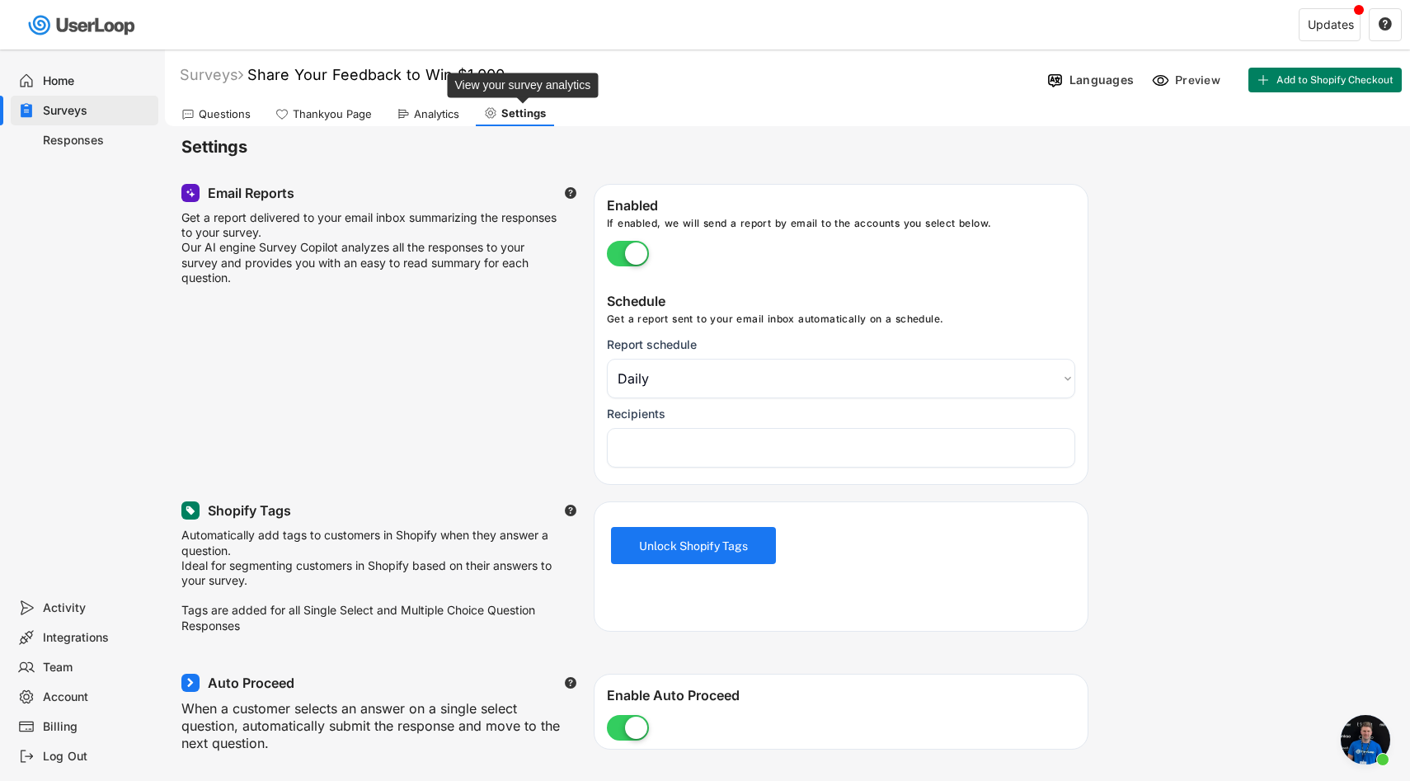
select select "1348695171700984260__LOOKUP__1753533036531x613751698122662900"
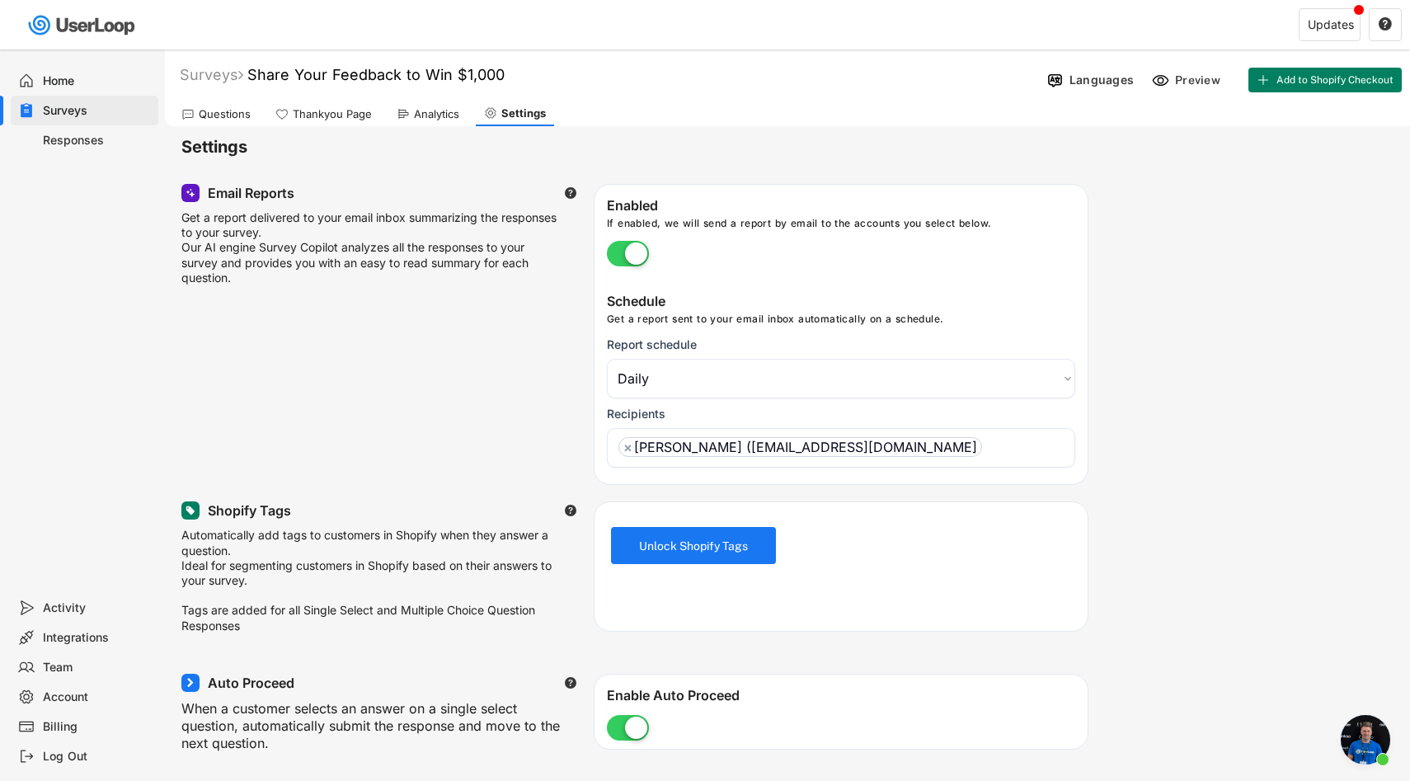
click at [218, 115] on div "Questions" at bounding box center [225, 114] width 52 height 14
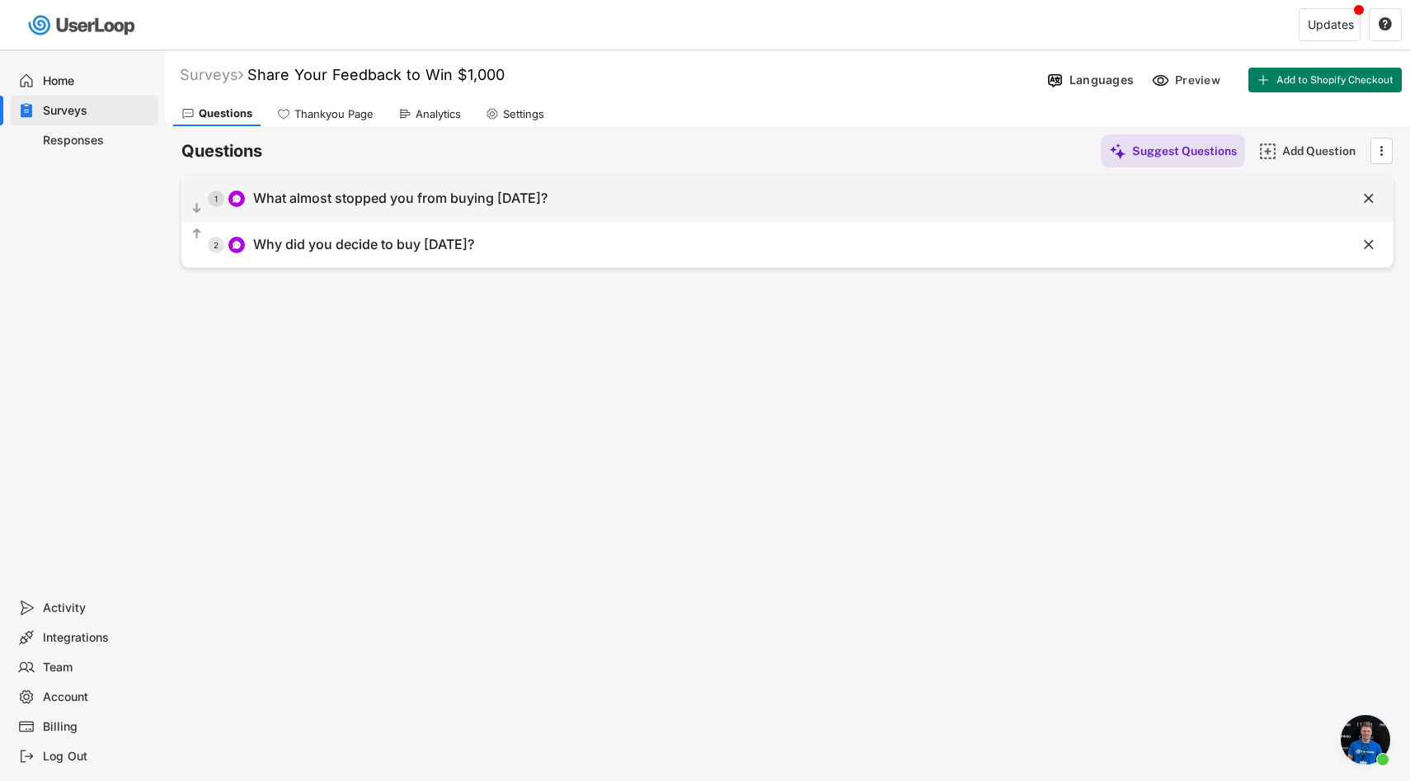
click at [434, 202] on div "What almost stopped you from buying [DATE]?" at bounding box center [400, 198] width 294 height 17
type input "What almost stopped you from buying [DATE]?"
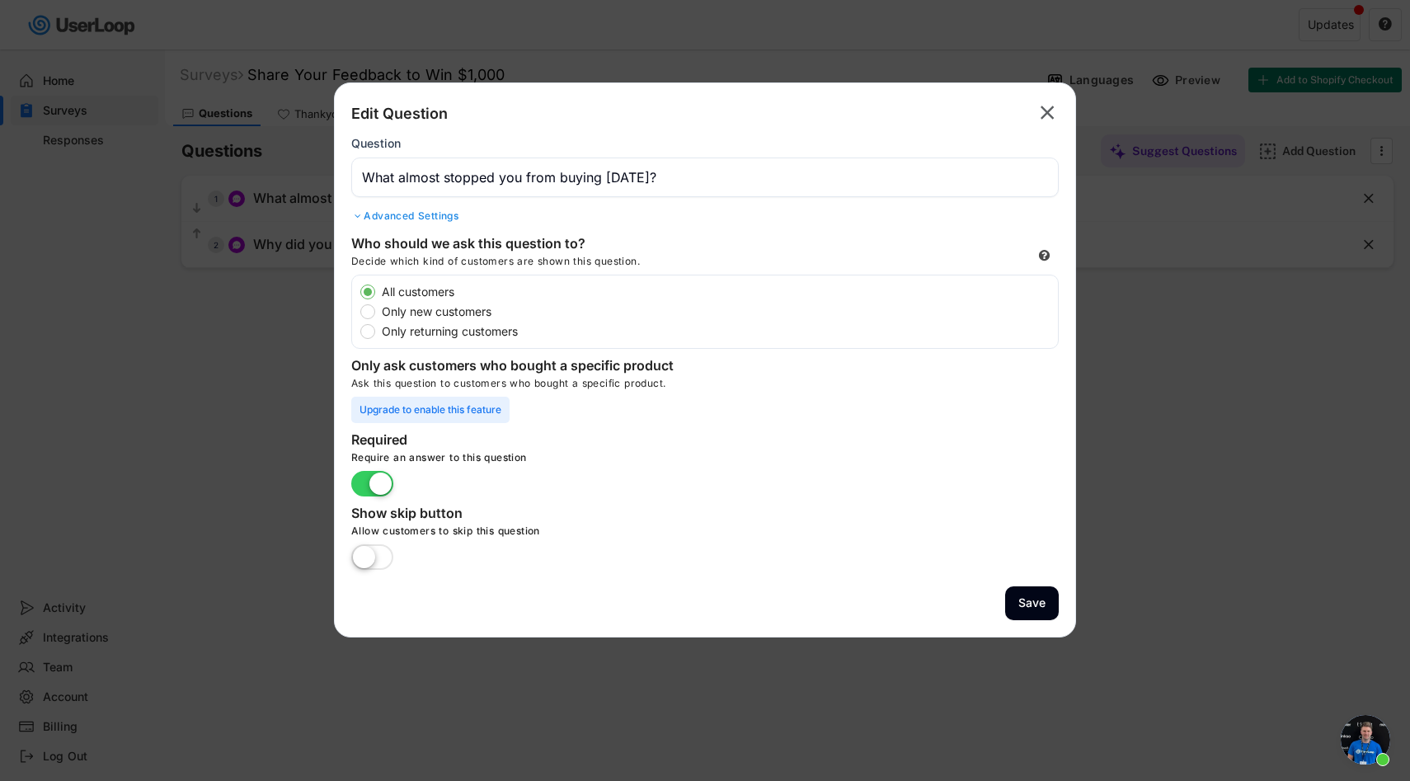
click at [402, 213] on div "Advanced Settings" at bounding box center [704, 215] width 707 height 13
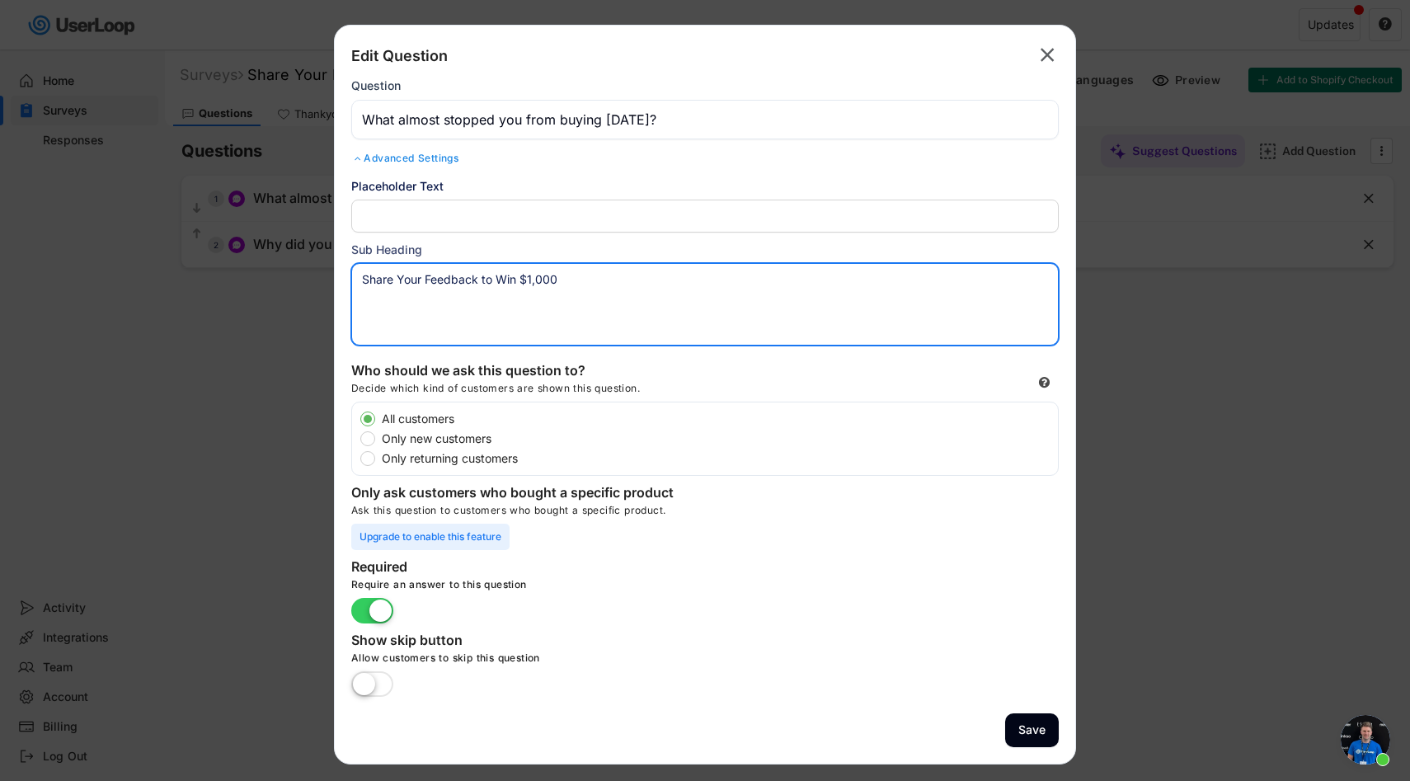
click at [591, 277] on textarea "Share Your Feedback to Win $1,000" at bounding box center [704, 304] width 707 height 82
type textarea "Share Your Feedback to Win $1,000 CASH"
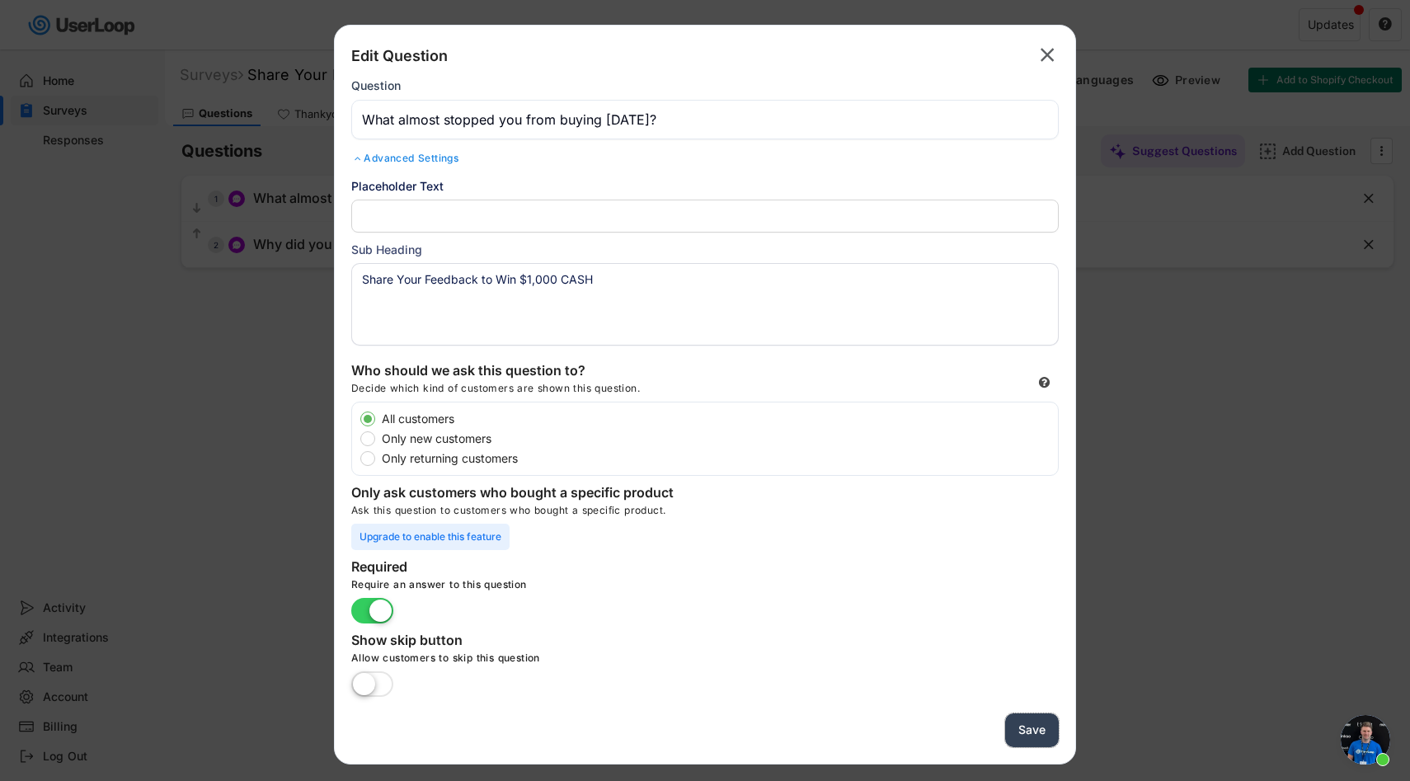
click at [1041, 731] on button "Save" at bounding box center [1032, 730] width 54 height 34
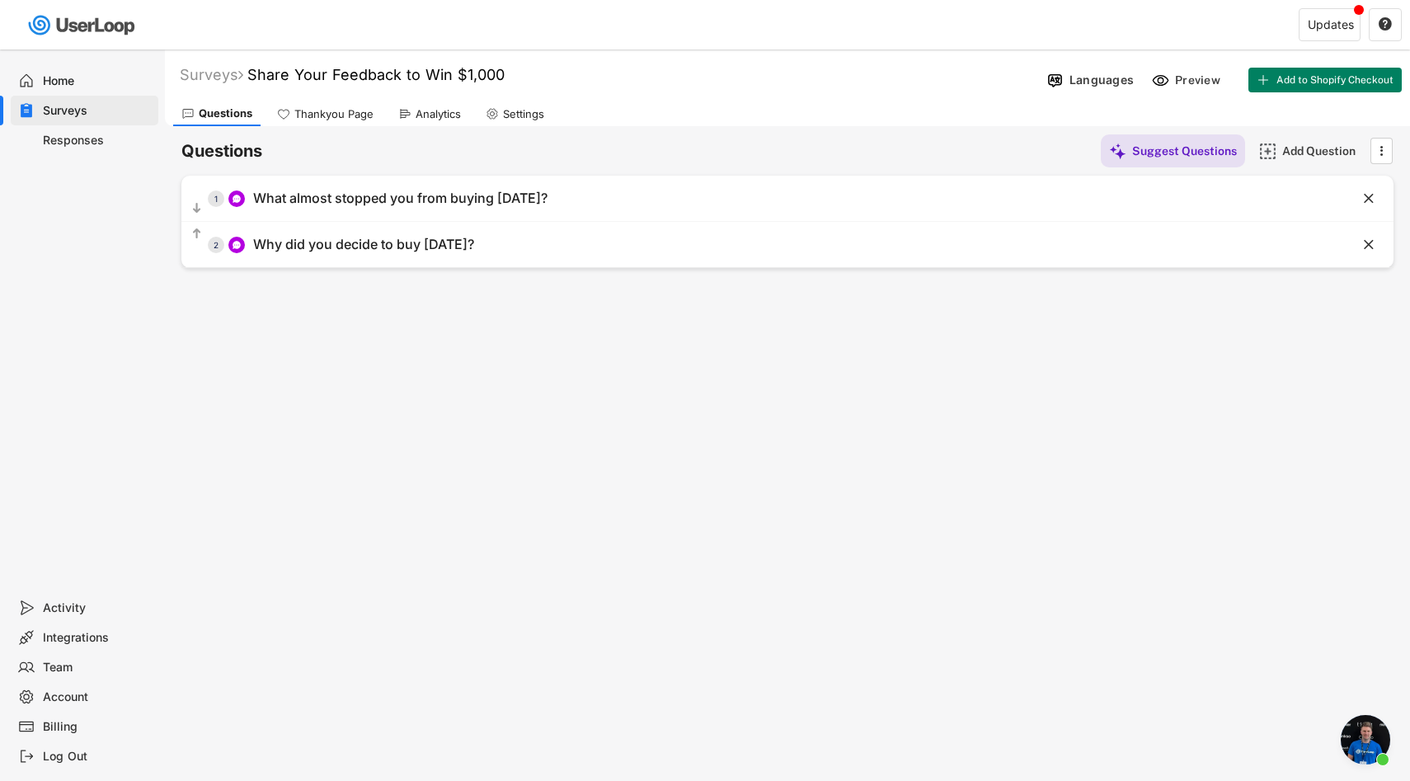
click at [72, 85] on div "Home" at bounding box center [97, 81] width 109 height 16
